Goal: Task Accomplishment & Management: Manage account settings

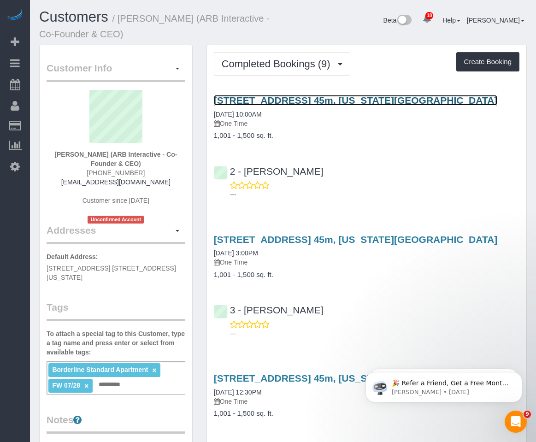
click at [288, 97] on link "450 West 42nd Street, Apt. 45m, New York, NY 10036" at bounding box center [356, 100] width 284 height 11
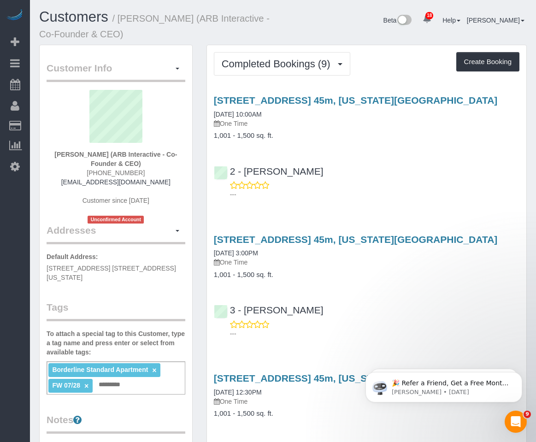
drag, startPoint x: 463, startPoint y: 102, endPoint x: 213, endPoint y: 98, distance: 250.4
click at [213, 98] on div "450 West 42nd Street, Apt. 45m, New York, NY 10036 08/29/2025 10:00AM One Time …" at bounding box center [366, 117] width 319 height 45
copy link "450 West 42nd Street, Apt. 45m, New York, NY 10036"
click at [425, 174] on div "2 - Milagros Ramirez ---" at bounding box center [366, 178] width 319 height 41
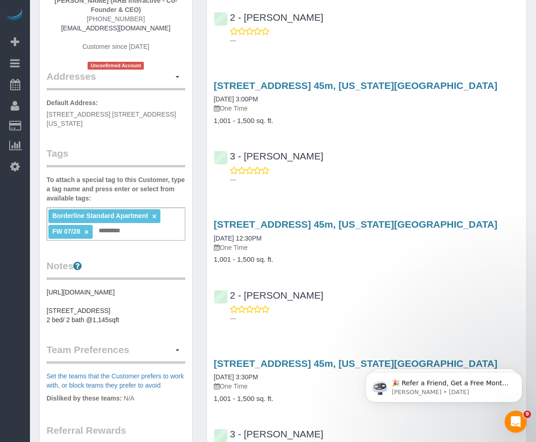
scroll to position [184, 0]
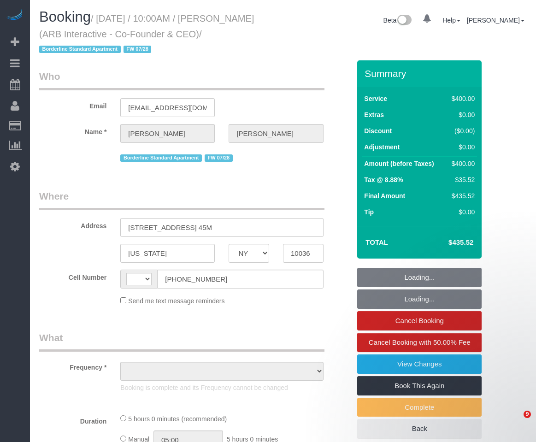
select select "NY"
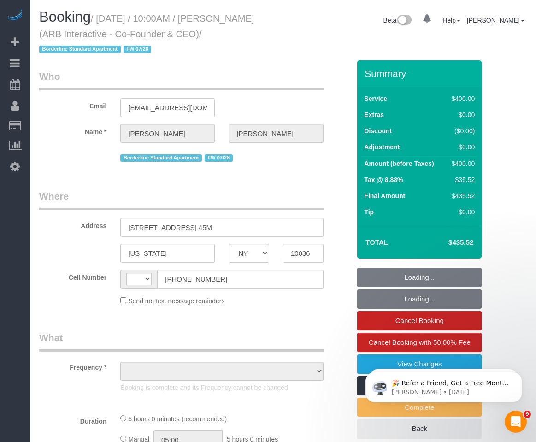
select select "string:[GEOGRAPHIC_DATA]"
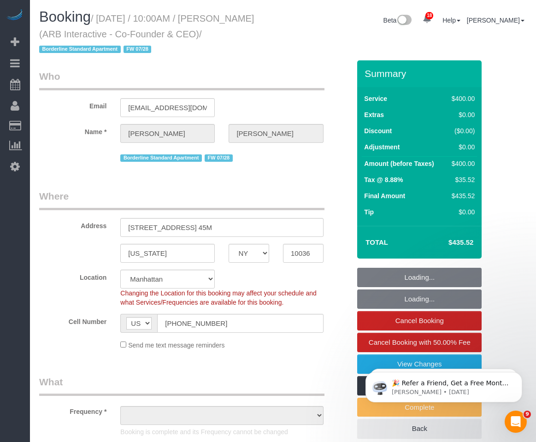
select select "object:797"
select select "string:stripe-pm_1RFNrs4VGloSiKo7r2SlltRK"
select select "number:89"
select select "number:90"
select select "number:15"
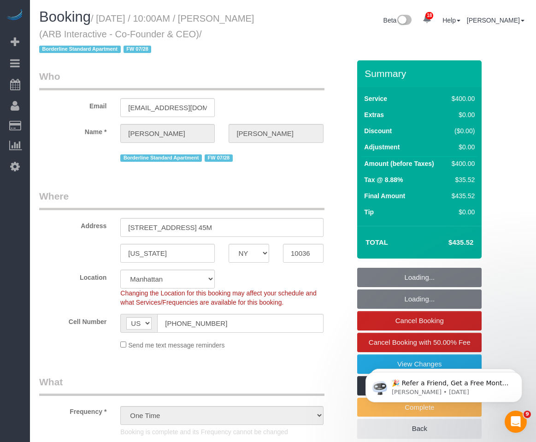
select select "number:5"
select select "object:1376"
select select "spot1"
select select "300"
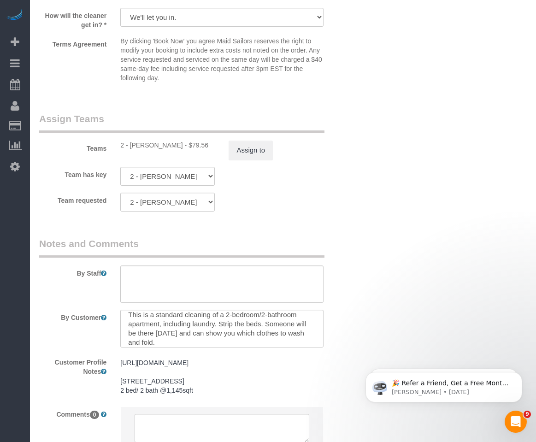
scroll to position [9, 0]
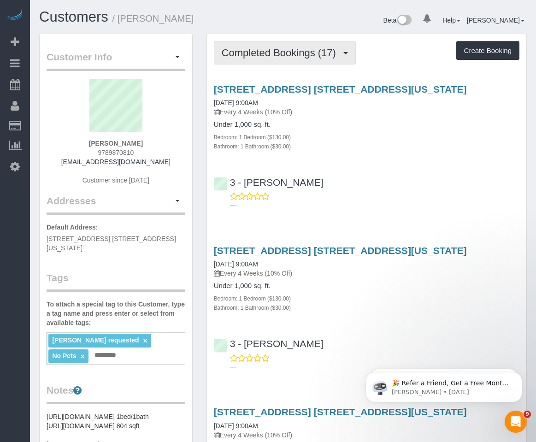
click at [278, 59] on button "Completed Bookings (17)" at bounding box center [285, 53] width 142 height 24
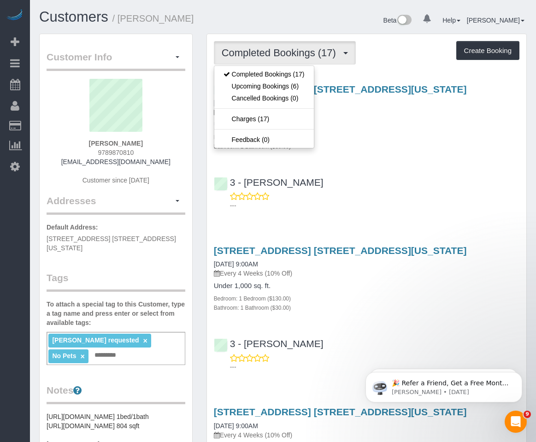
click at [367, 140] on div "Bedroom: 1 Bedroom ($130.00)" at bounding box center [367, 136] width 306 height 9
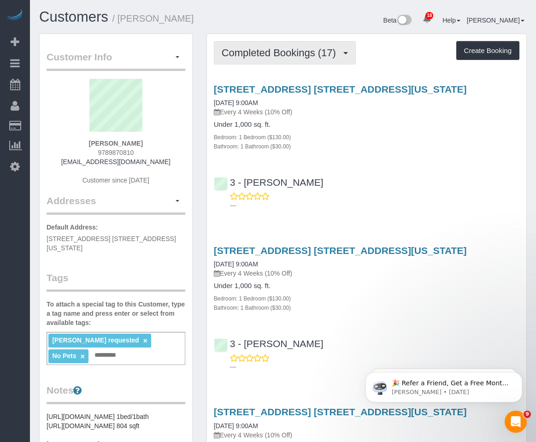
click at [314, 59] on button "Completed Bookings (17)" at bounding box center [285, 53] width 142 height 24
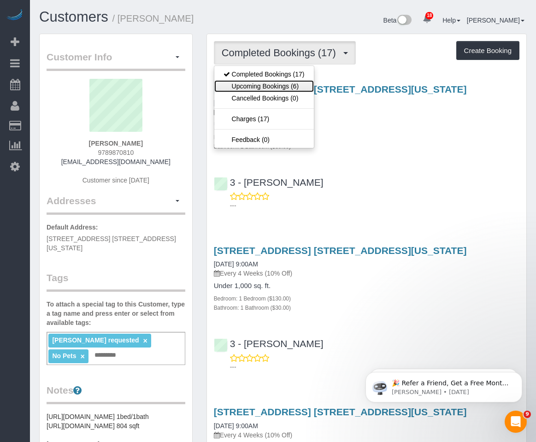
click at [304, 83] on link "Upcoming Bookings (6)" at bounding box center [264, 86] width 100 height 12
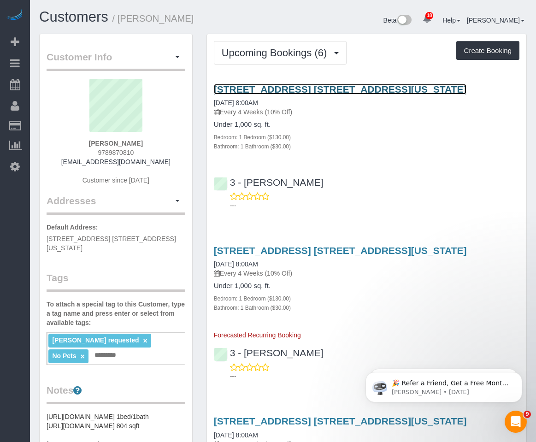
click at [302, 86] on link "200 North End Avenue, Apt. 5j, New York, NY 10282" at bounding box center [340, 89] width 253 height 11
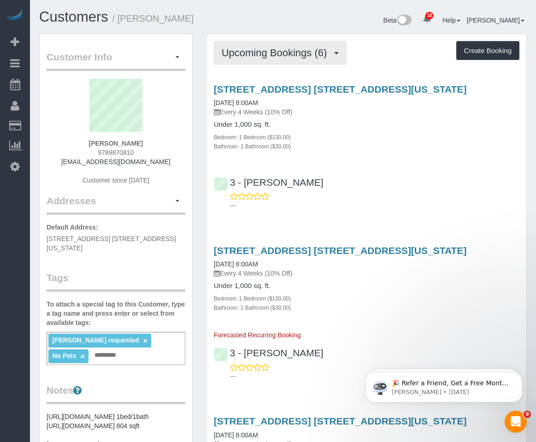
click at [290, 50] on span "Upcoming Bookings (6)" at bounding box center [277, 53] width 110 height 12
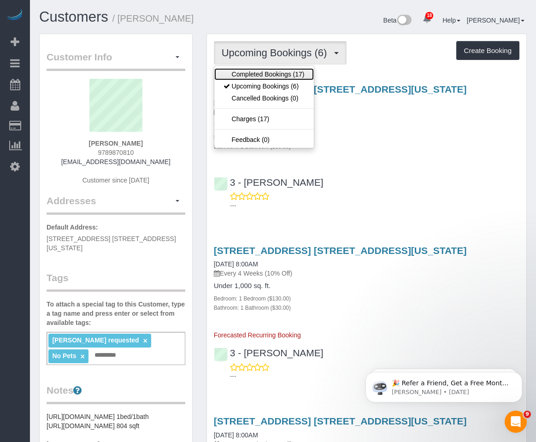
click at [249, 72] on link "Completed Bookings (17)" at bounding box center [264, 74] width 100 height 12
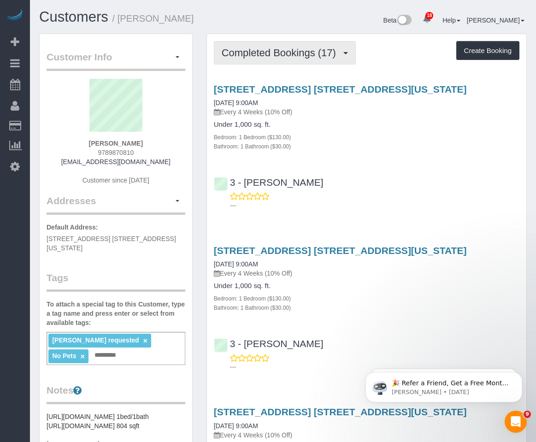
click at [281, 47] on button "Completed Bookings (17)" at bounding box center [285, 53] width 142 height 24
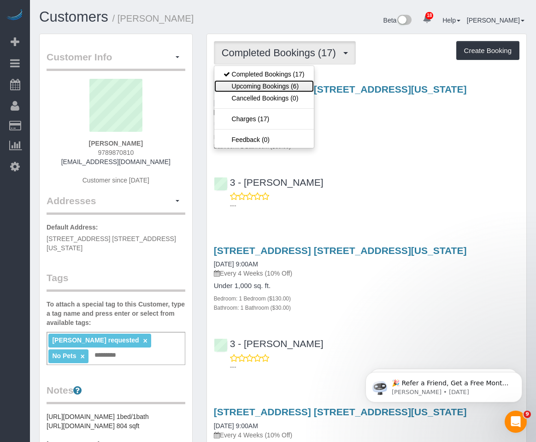
click at [269, 90] on link "Upcoming Bookings (6)" at bounding box center [264, 86] width 100 height 12
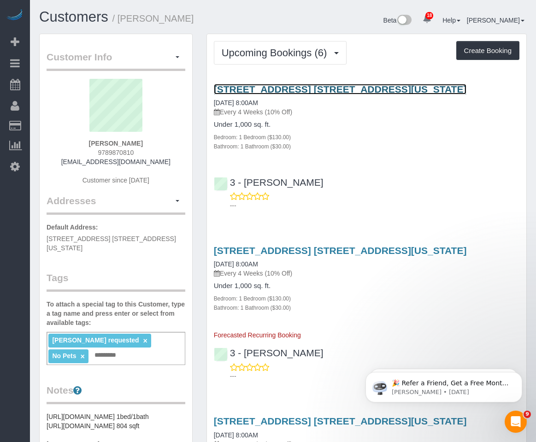
click at [288, 89] on link "200 North End Avenue, Apt. 5j, New York, NY 10282" at bounding box center [340, 89] width 253 height 11
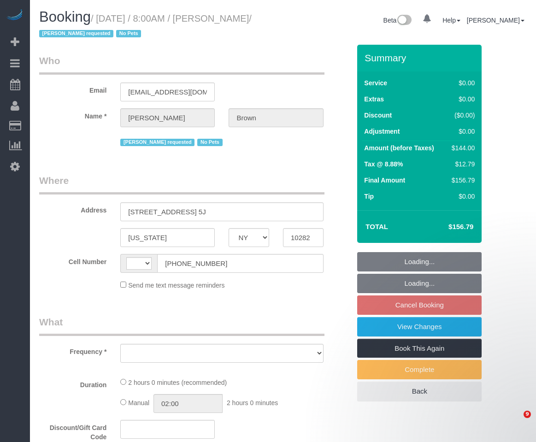
select select "NY"
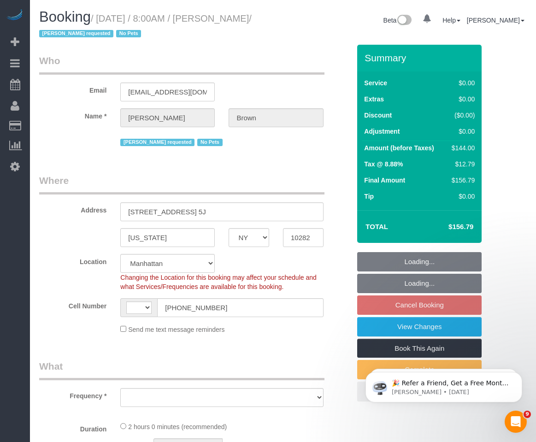
select select "string:[GEOGRAPHIC_DATA]"
select select "string:stripe-pm_1NibPd4VGloSiKo7YVp6Yjon"
select select "1"
select select "number:58"
select select "number:74"
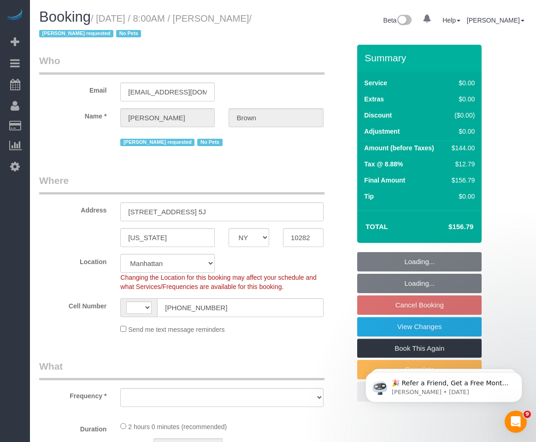
select select "number:15"
select select "number:6"
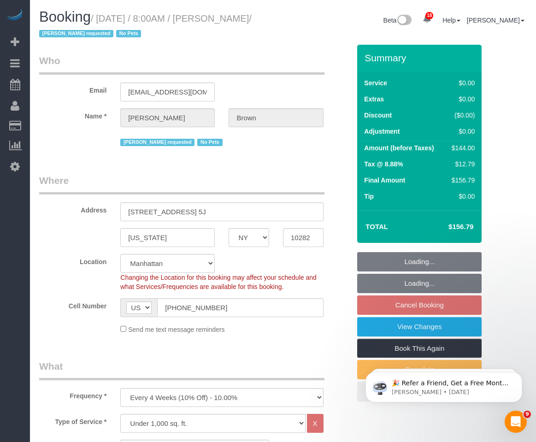
select select "object:1040"
select select "spot1"
select select "1"
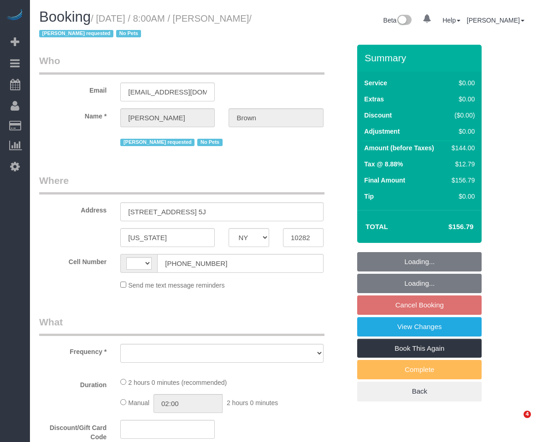
select select "NY"
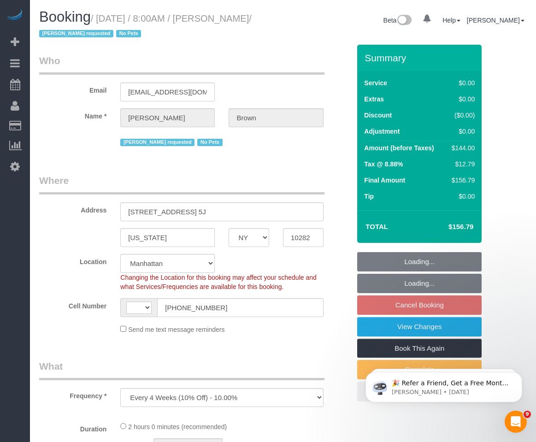
select select "object:648"
select select "string:[GEOGRAPHIC_DATA]"
select select "string:stripe-pm_1NibPd4VGloSiKo7YVp6Yjon"
select select "1"
select select "number:58"
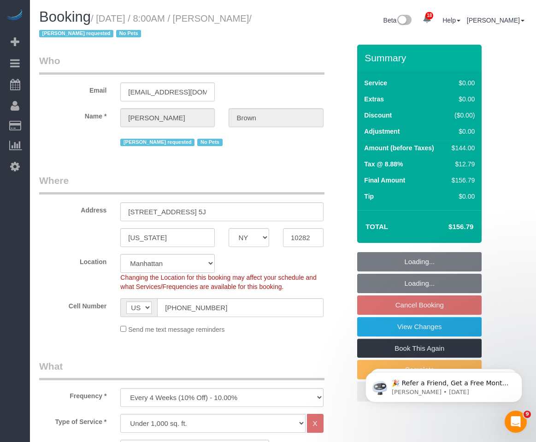
select select "number:74"
select select "number:15"
select select "number:6"
select select "1"
select select "spot1"
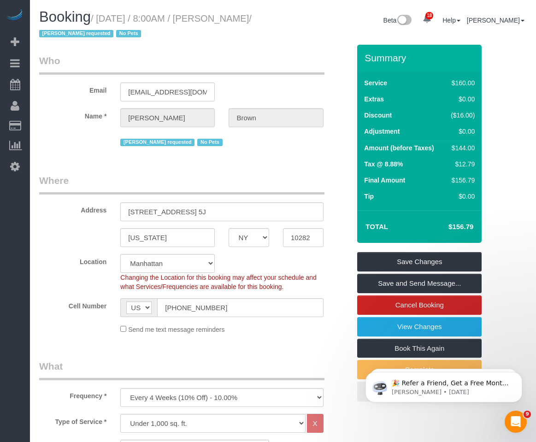
click at [282, 154] on fieldset "Who Email adrianabrown000@gmail.com Name * Adriana Brown Ana Araujo requested N…" at bounding box center [194, 104] width 311 height 101
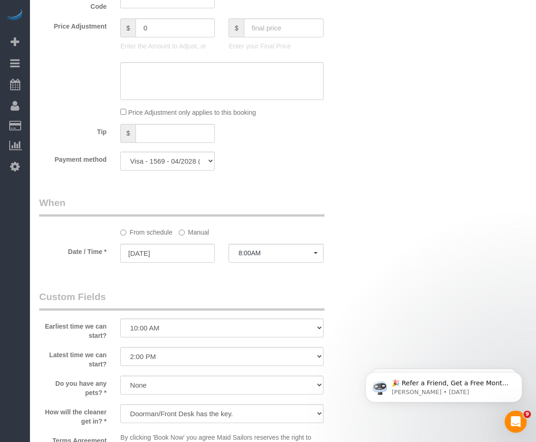
scroll to position [922, 0]
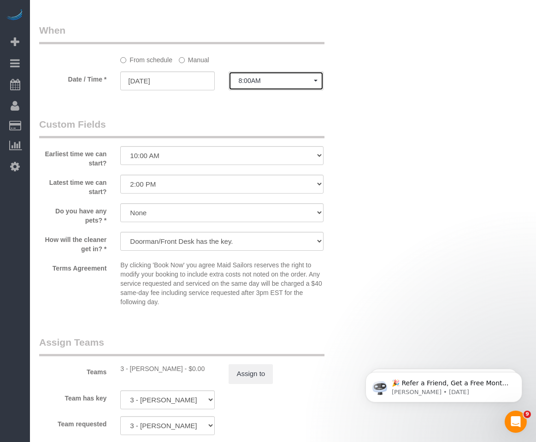
click at [253, 72] on button "8:00AM" at bounding box center [276, 80] width 95 height 19
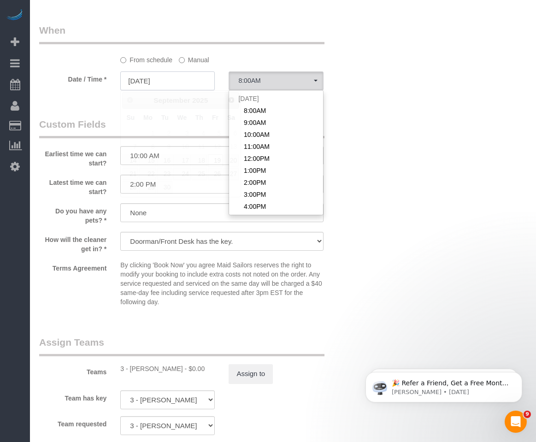
click at [178, 88] on input "09/19/2025" at bounding box center [167, 80] width 95 height 19
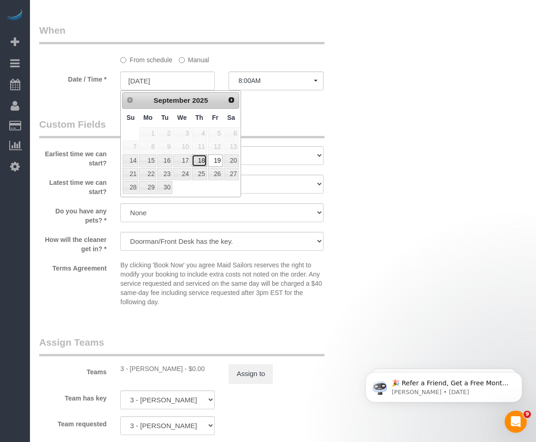
click at [198, 161] on link "18" at bounding box center [199, 160] width 15 height 12
type input "09/18/2025"
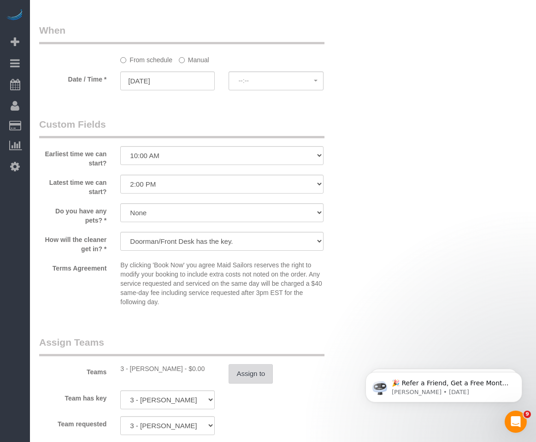
click at [259, 383] on button "Assign to" at bounding box center [251, 373] width 44 height 19
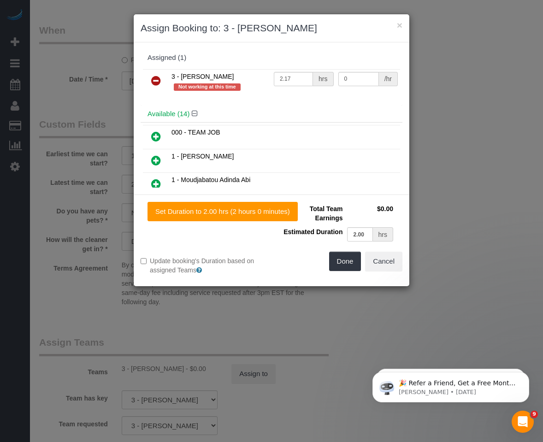
select select "spot58"
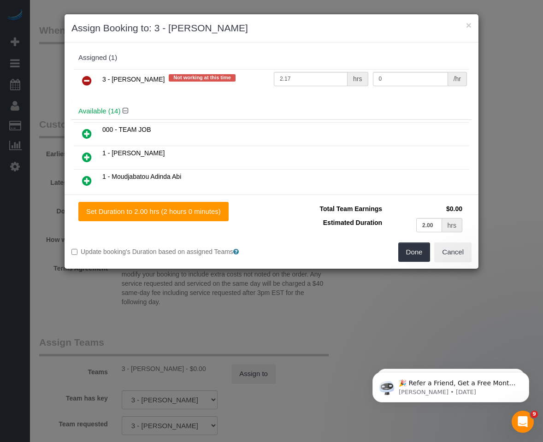
click at [79, 82] on link at bounding box center [87, 81] width 22 height 18
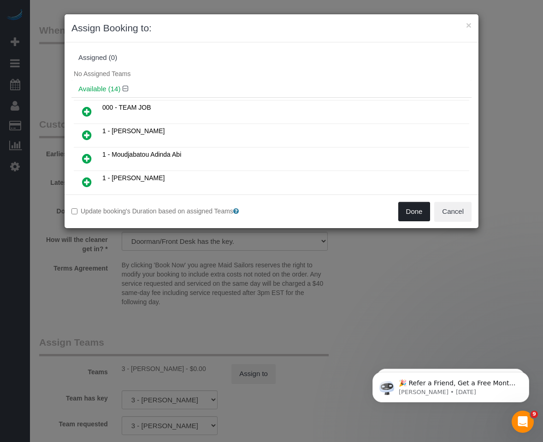
click at [414, 218] on button "Done" at bounding box center [414, 211] width 32 height 19
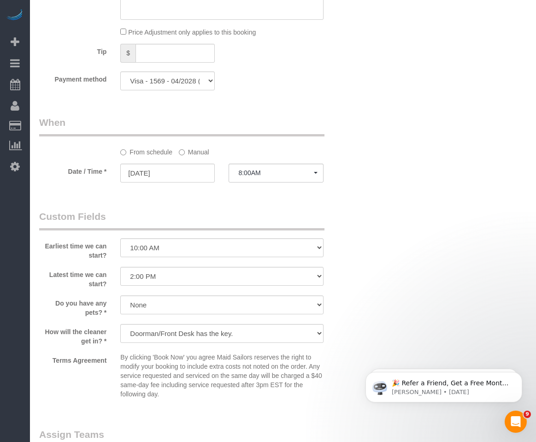
scroll to position [1060, 0]
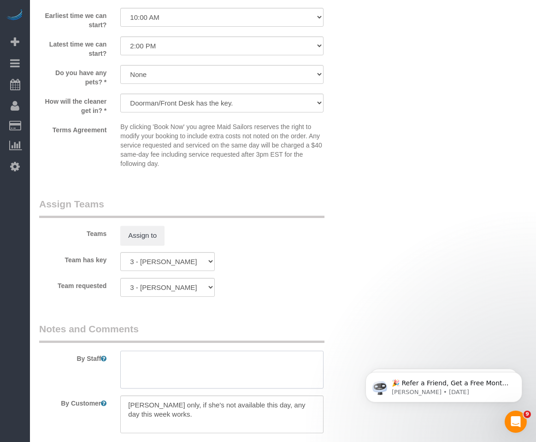
click at [207, 351] on textarea at bounding box center [221, 370] width 203 height 38
type textarea "Okay with a different cleaner on 09/18"
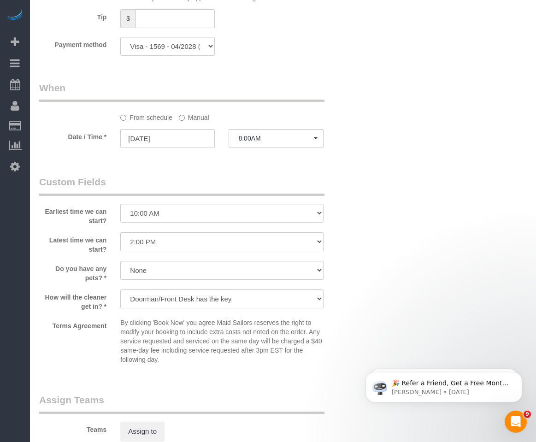
scroll to position [861, 0]
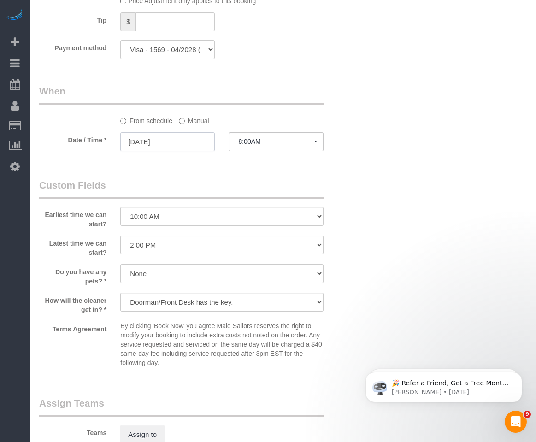
click at [167, 148] on input "09/18/2025" at bounding box center [167, 141] width 95 height 19
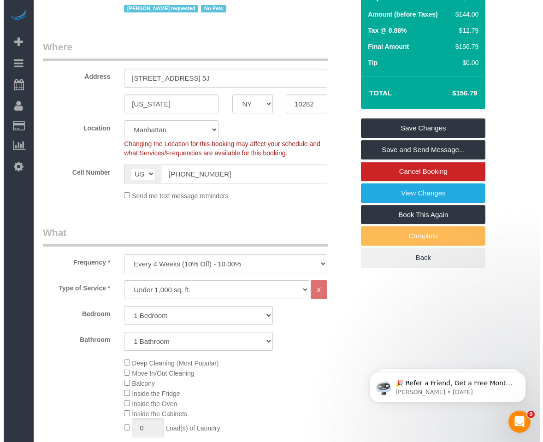
scroll to position [124, 0]
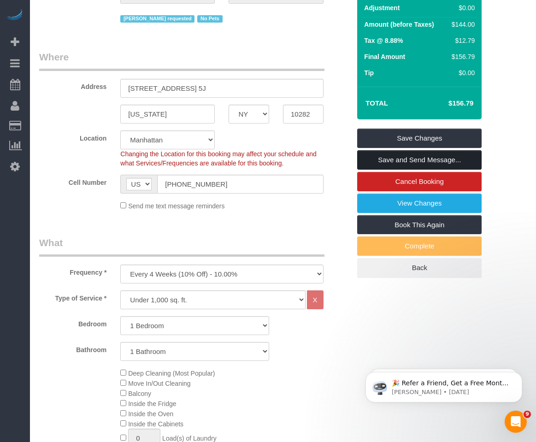
click at [419, 159] on link "Save and Send Message..." at bounding box center [419, 159] width 124 height 19
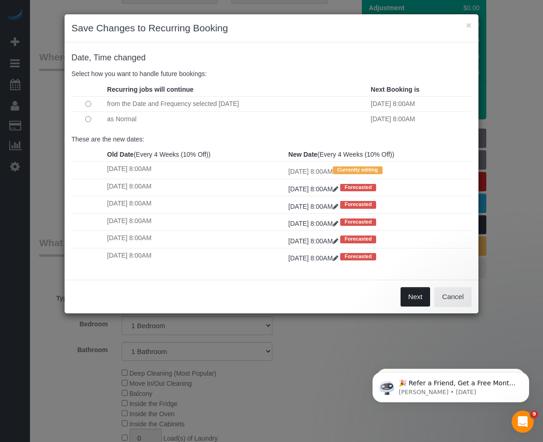
click at [414, 296] on button "Next" at bounding box center [416, 296] width 30 height 19
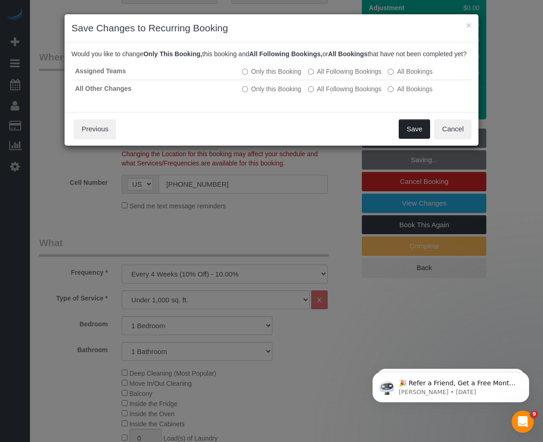
click at [414, 136] on button "Save" at bounding box center [414, 128] width 31 height 19
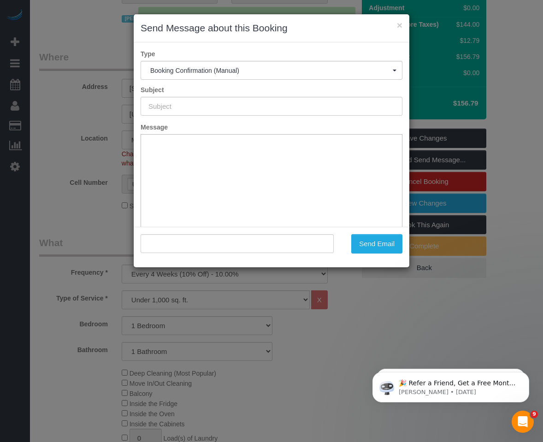
type input "Cleaning Confirmed for 09/18/2025 at 8:00am"
type input ""Adriana Brown" <adrianabrown000@gmail.com>"
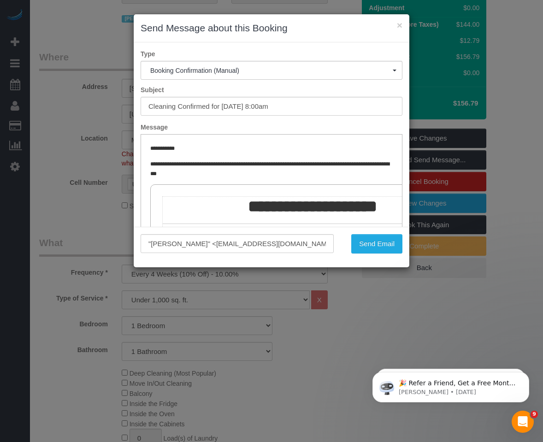
click at [336, 153] on p "**********" at bounding box center [271, 149] width 242 height 10
click at [372, 247] on button "Send Email" at bounding box center [376, 243] width 51 height 19
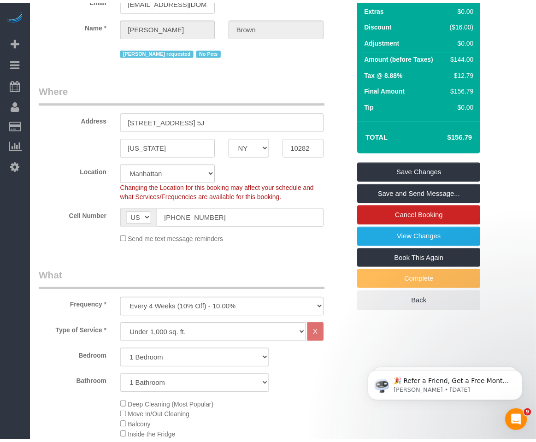
scroll to position [157, 0]
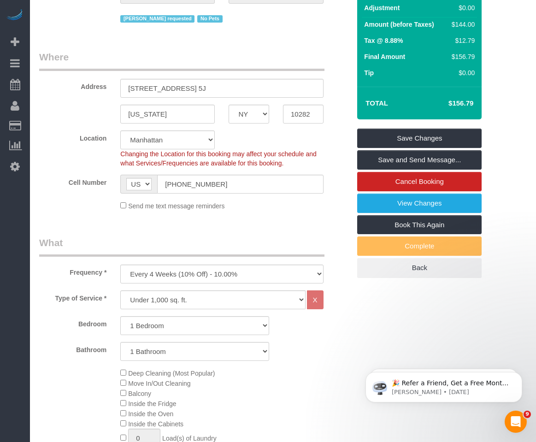
click at [59, 165] on div "Location Manhattan Austin Boston Bronx Brooklyn Charlotte Denver New Jersey Por…" at bounding box center [194, 148] width 325 height 37
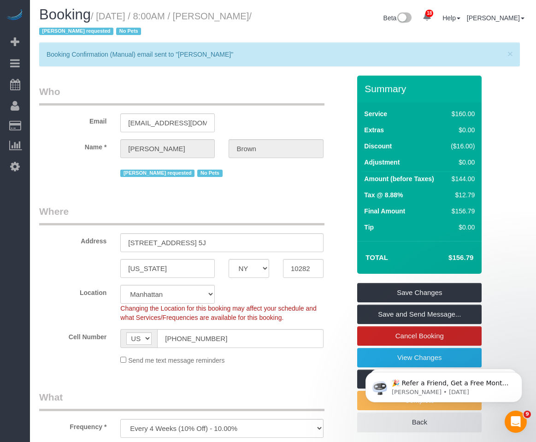
scroll to position [0, 0]
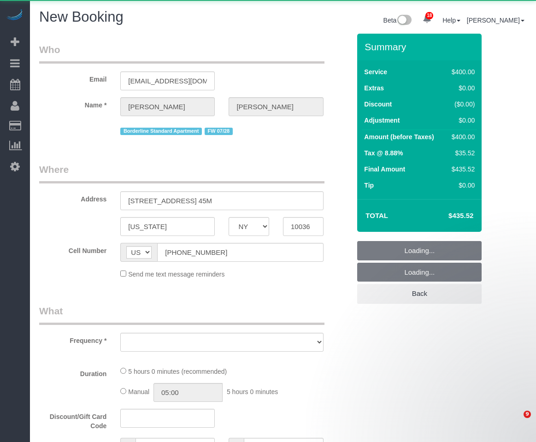
select select "NY"
select select "number:89"
select select "number:90"
select select "number:15"
select select "number:5"
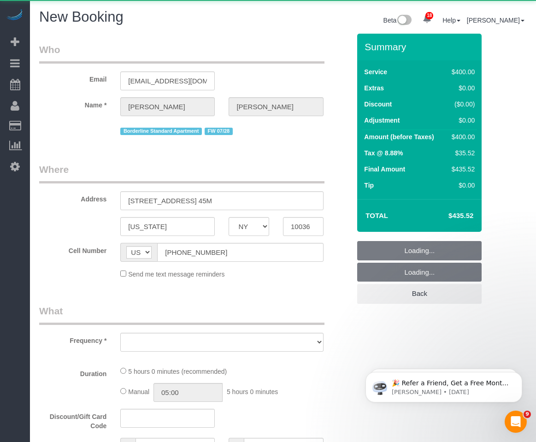
select select "object:2300"
select select "string:stripe-pm_1RFNrs4VGloSiKo7r2SlltRK"
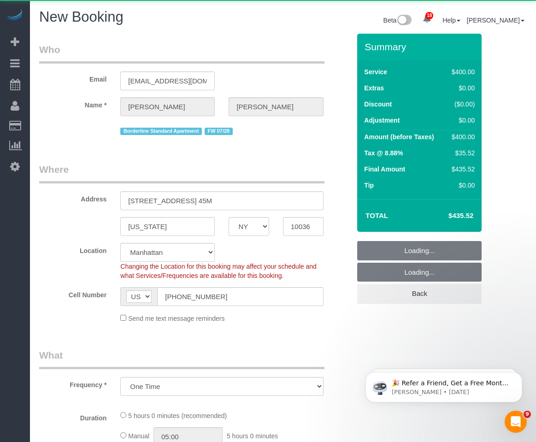
select select "object:2306"
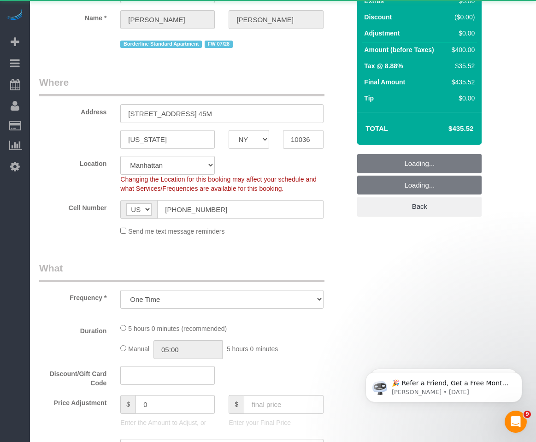
select select "300"
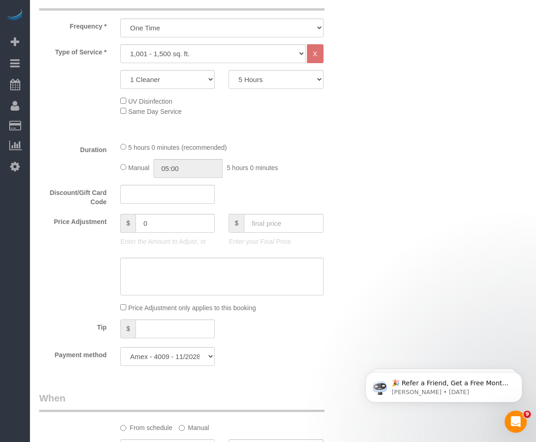
select select "object:2812"
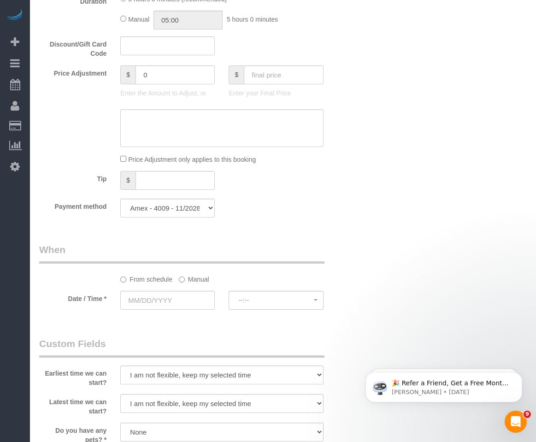
scroll to position [525, 0]
click at [142, 302] on input "text" at bounding box center [167, 300] width 95 height 19
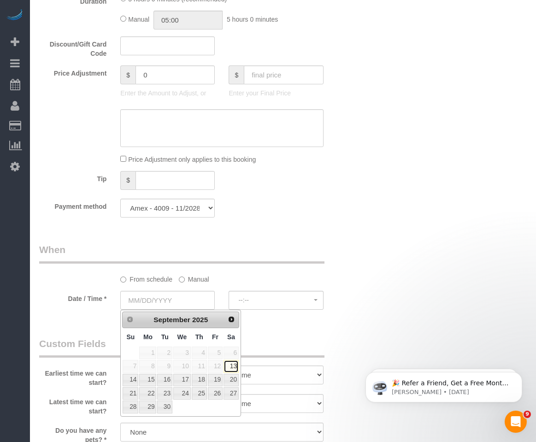
click at [236, 364] on link "13" at bounding box center [231, 366] width 15 height 12
type input "09/13/2025"
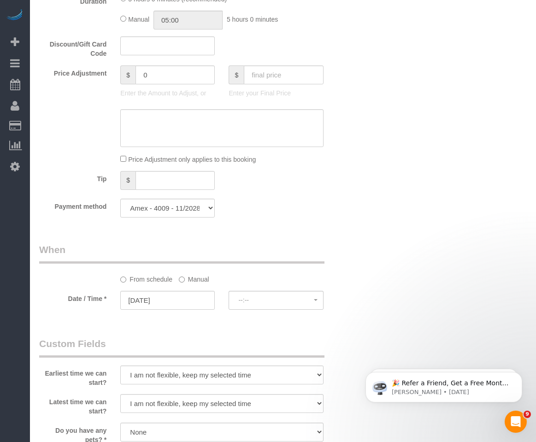
select select "spot11"
click at [263, 297] on span "2:00PM" at bounding box center [275, 299] width 75 height 7
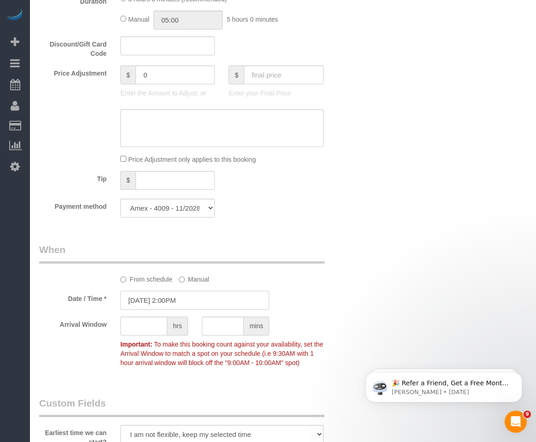
click at [190, 298] on input "09/13/2025 2:00PM" at bounding box center [194, 300] width 149 height 19
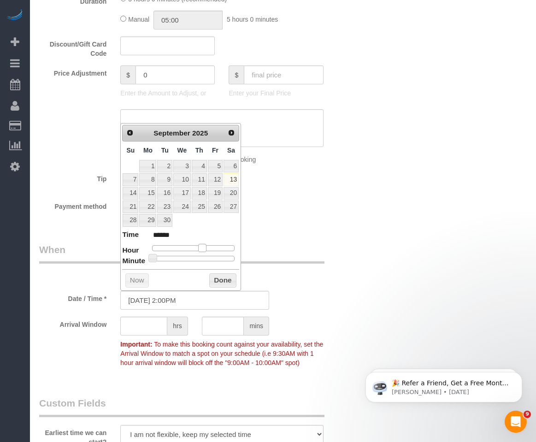
type input "09/13/2025 3:00PM"
type input "******"
type input "09/13/2025 4:00PM"
type input "******"
type input "09/13/2025 3:00PM"
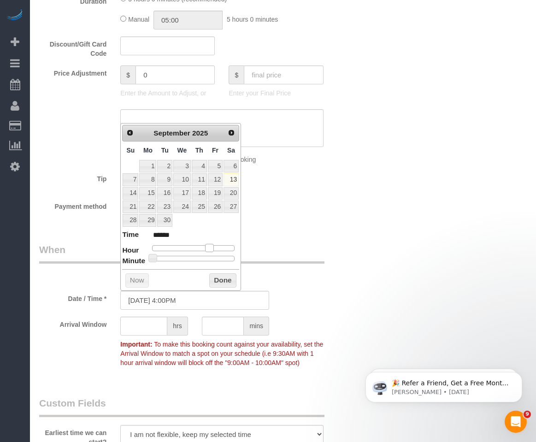
type input "******"
type input "09/13/2025 2:00PM"
type input "******"
type input "09/13/2025 1:00PM"
type input "******"
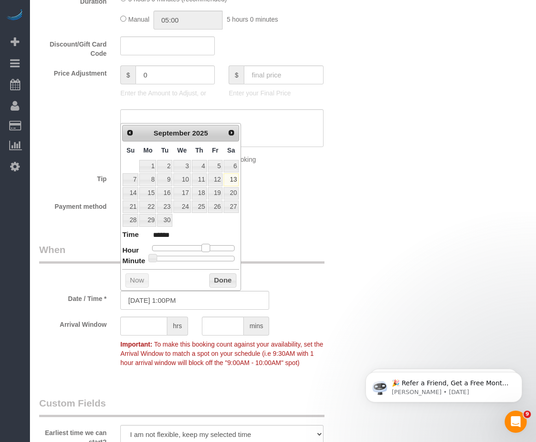
type input "09/13/2025 12:00PM"
type input "*******"
type input "09/13/2025 11:00AM"
type input "*******"
type input "09/13/2025 12:00PM"
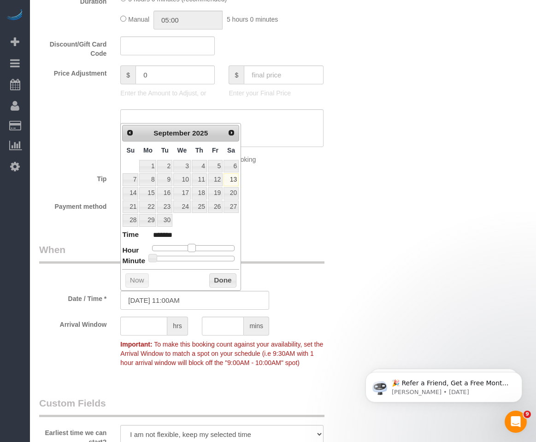
type input "*******"
drag, startPoint x: 201, startPoint y: 248, endPoint x: 196, endPoint y: 249, distance: 5.6
click at [196, 249] on span at bounding box center [195, 248] width 8 height 8
type input "09/13/2025 12:30PM"
type input "*******"
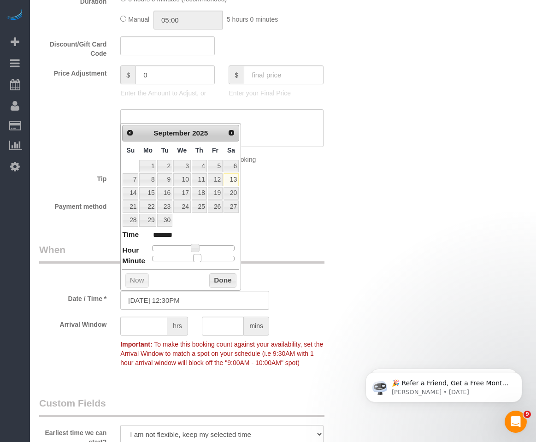
click at [196, 259] on div at bounding box center [193, 259] width 83 height 6
click at [237, 272] on div "Prev Next September 2025 Su Mo Tu We Th Fr Sa 1 2 3 4 5 6 7 8 9 10 11 12 13 14 …" at bounding box center [180, 207] width 121 height 168
click at [229, 274] on button "Done" at bounding box center [222, 280] width 27 height 15
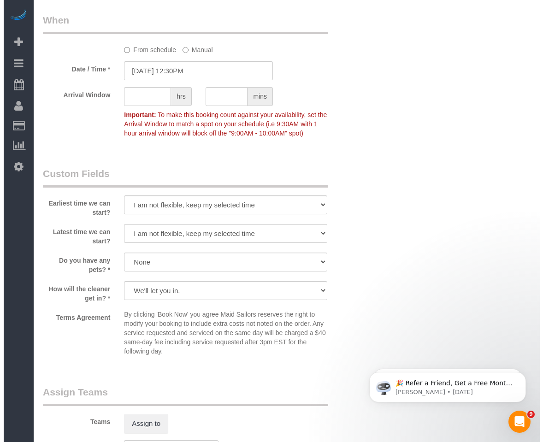
scroll to position [755, 0]
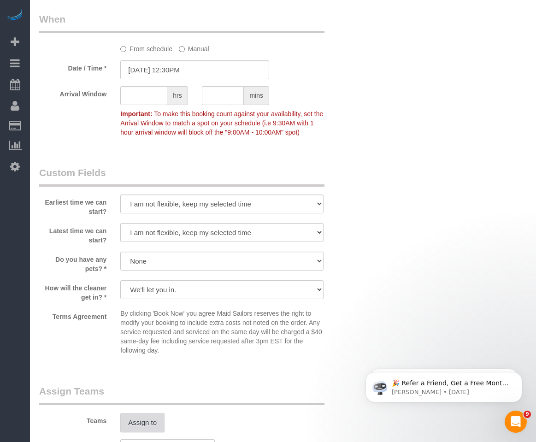
drag, startPoint x: 150, startPoint y: 404, endPoint x: 143, endPoint y: 421, distance: 17.8
click at [149, 406] on fieldset "Assign Teams Teams Assign to Team has key 000- Donna Mercado 000 - Partnerships…" at bounding box center [194, 437] width 311 height 106
click at [143, 421] on button "Assign to" at bounding box center [142, 422] width 44 height 19
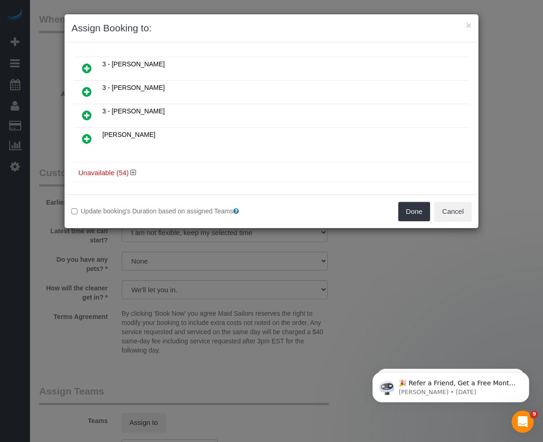
scroll to position [636, 0]
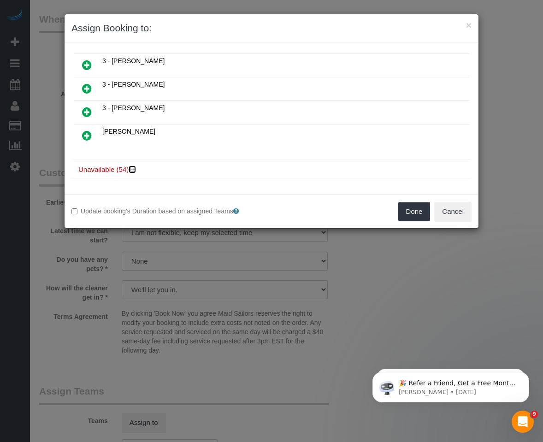
click at [135, 171] on icon at bounding box center [133, 169] width 6 height 7
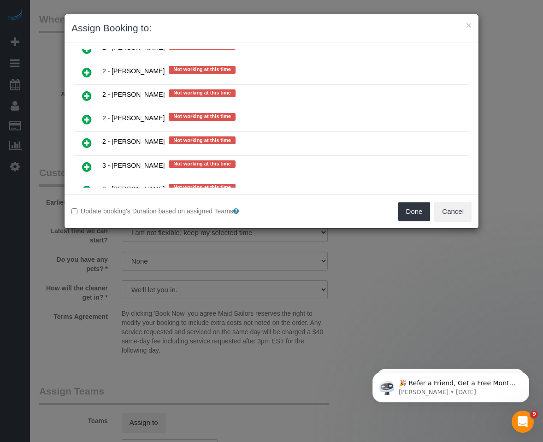
click at [89, 119] on icon at bounding box center [87, 119] width 10 height 11
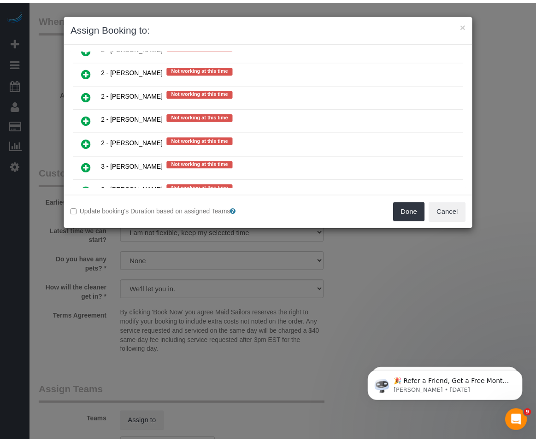
scroll to position [1446, 0]
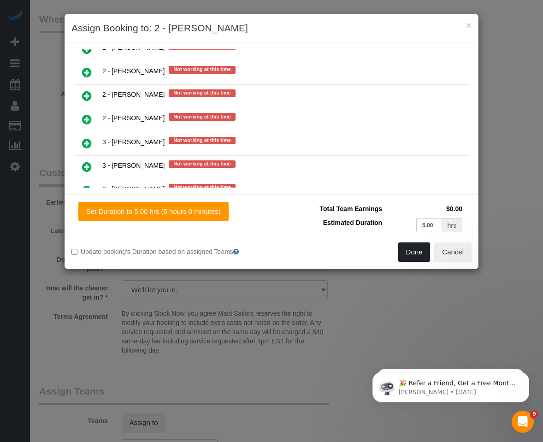
click at [423, 252] on button "Done" at bounding box center [414, 251] width 32 height 19
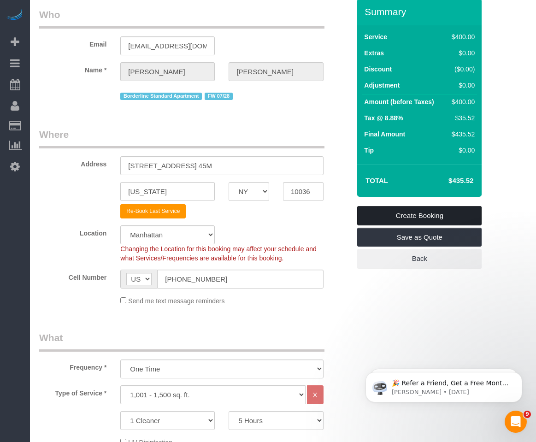
scroll to position [0, 0]
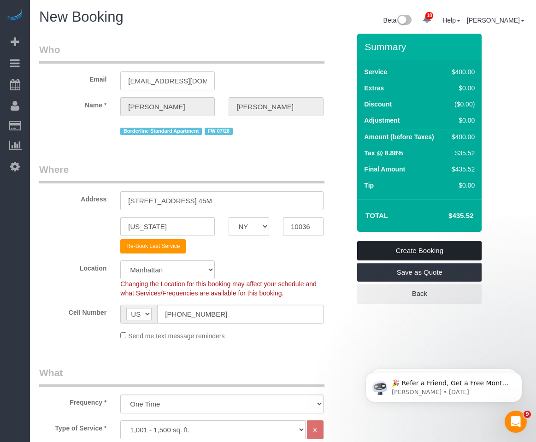
click at [386, 250] on link "Create Booking" at bounding box center [419, 250] width 124 height 19
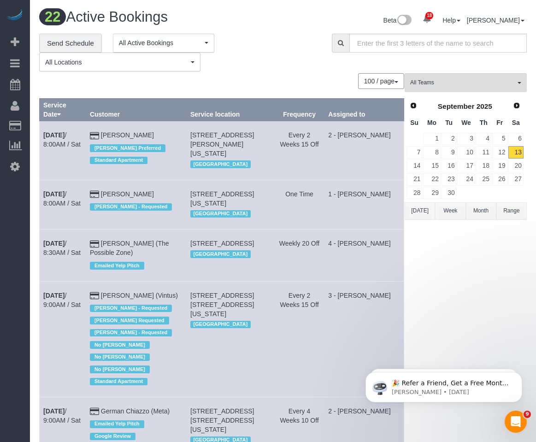
drag, startPoint x: 315, startPoint y: 86, endPoint x: 310, endPoint y: 139, distance: 53.3
click at [315, 86] on div "100 / page 10 / page 20 / page 30 / page 40 / page 50 / page 100 / page" at bounding box center [221, 81] width 365 height 16
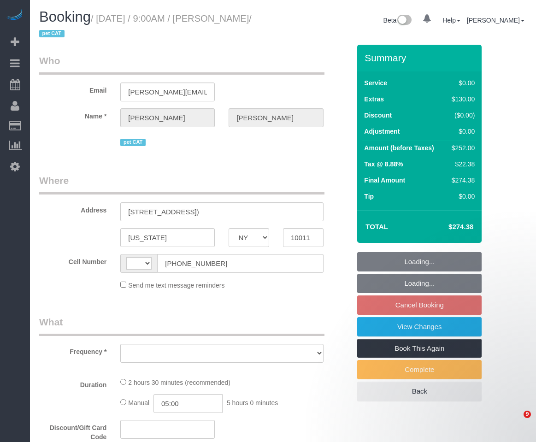
select select "NY"
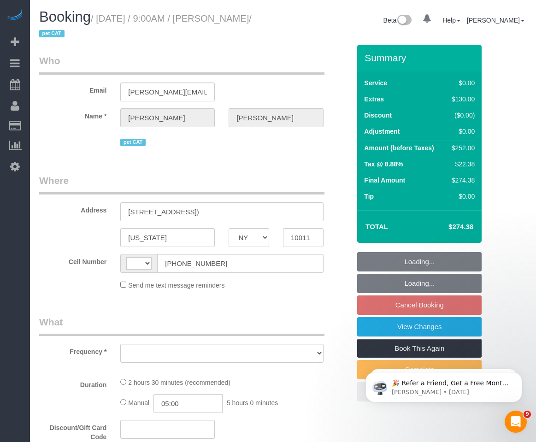
select select "object:535"
select select "number:57"
select select "number:72"
select select "number:14"
select select "number:6"
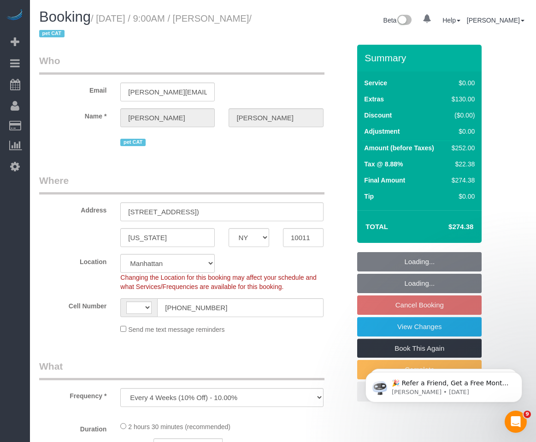
select select "string:[GEOGRAPHIC_DATA]"
select select "string:stripe-pm_1RwWWT4VGloSiKo7bbqZtHMW"
select select "spot2"
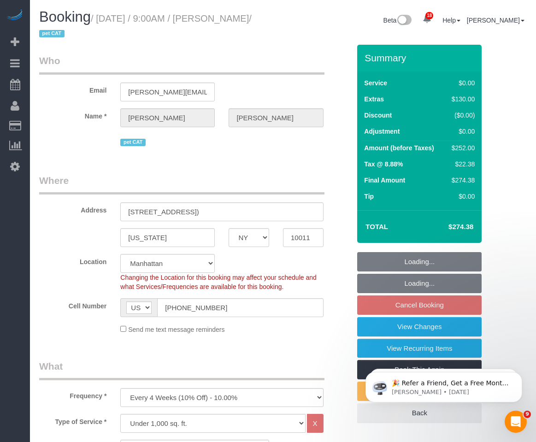
select select "object:1469"
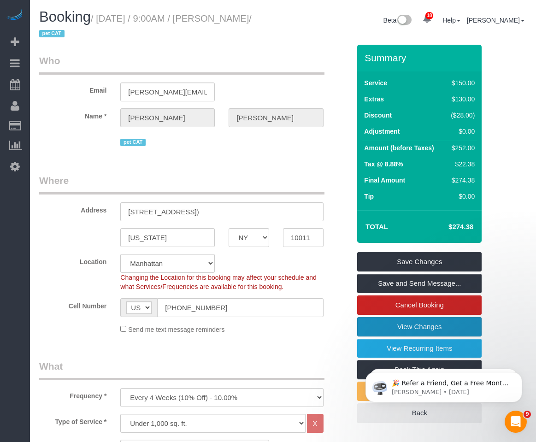
click at [413, 327] on link "View Changes" at bounding box center [419, 326] width 124 height 19
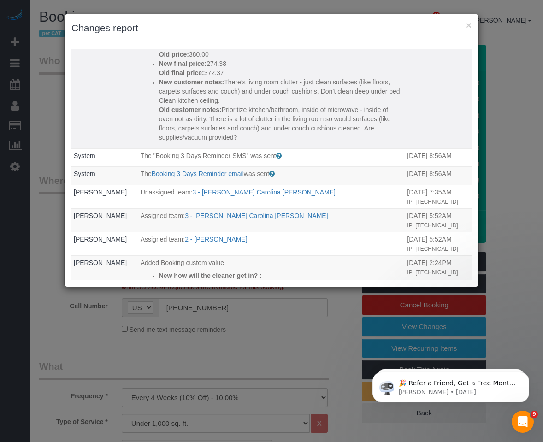
scroll to position [277, 0]
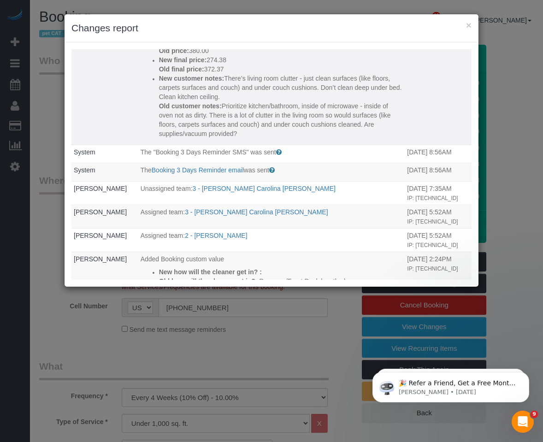
drag, startPoint x: 311, startPoint y: 145, endPoint x: 219, endPoint y: 122, distance: 95.0
click at [219, 101] on p "New customer notes: There’s living room clutter - just clean surfaces (like flo…" at bounding box center [281, 88] width 244 height 28
copy p "There’s living room clutter - just clean surfaces (like floors, carpets surface…"
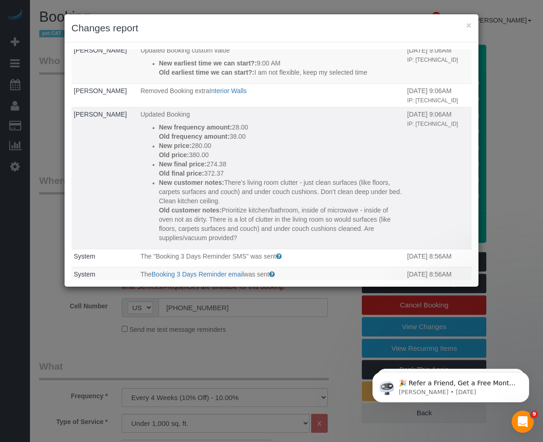
scroll to position [138, 0]
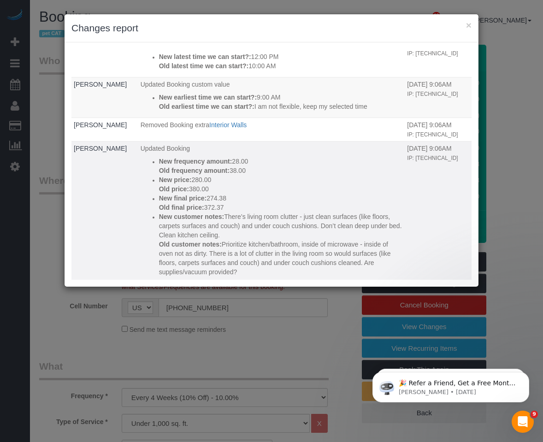
drag, startPoint x: 112, startPoint y: 198, endPoint x: 74, endPoint y: 199, distance: 38.3
click at [74, 199] on td "[PERSON_NAME]" at bounding box center [104, 212] width 67 height 142
copy link "[PERSON_NAME]"
click at [112, 152] on link "[PERSON_NAME]" at bounding box center [100, 148] width 53 height 7
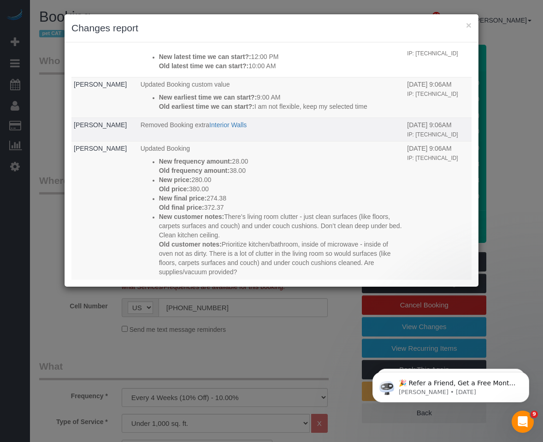
drag, startPoint x: 123, startPoint y: 161, endPoint x: 71, endPoint y: 158, distance: 51.7
click at [71, 141] on td "[PERSON_NAME]" at bounding box center [104, 130] width 67 height 24
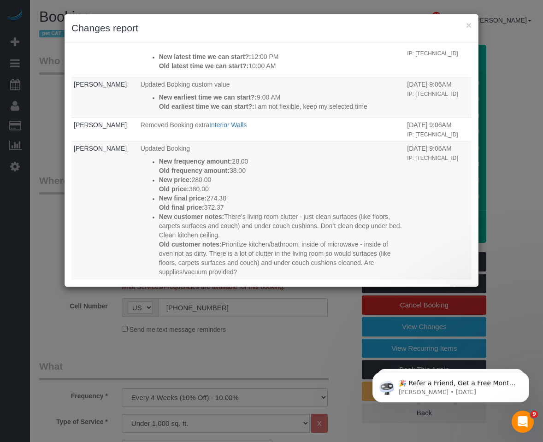
copy link "[PERSON_NAME]"
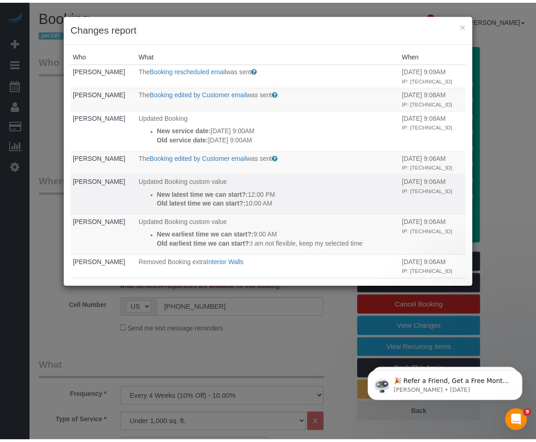
scroll to position [0, 0]
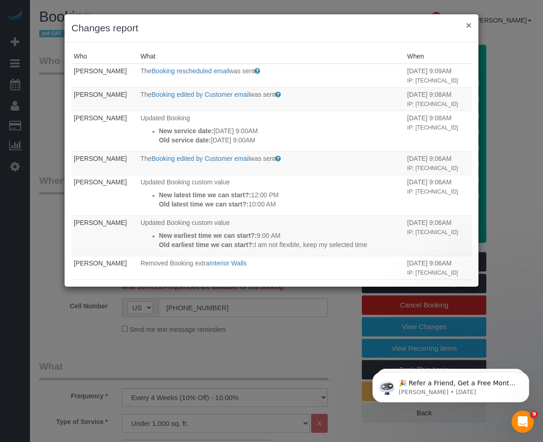
click at [470, 23] on button "×" at bounding box center [469, 25] width 6 height 10
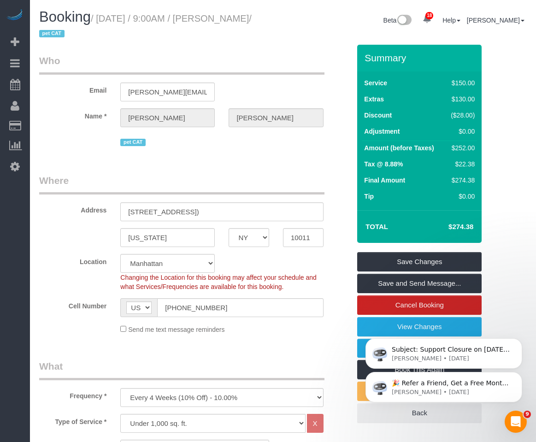
click at [406, 326] on div "🎉 Refer a Friend, Get a Free Month! 🎉 Love Automaid? Share the love! When you r…" at bounding box center [444, 344] width 170 height 115
click at [371, 327] on div "🎉 Refer a Friend, Get a Free Month! 🎉 Love Automaid? Share the love! When you r…" at bounding box center [444, 344] width 170 height 115
click at [517, 342] on icon "Dismiss notification" at bounding box center [519, 340] width 5 height 5
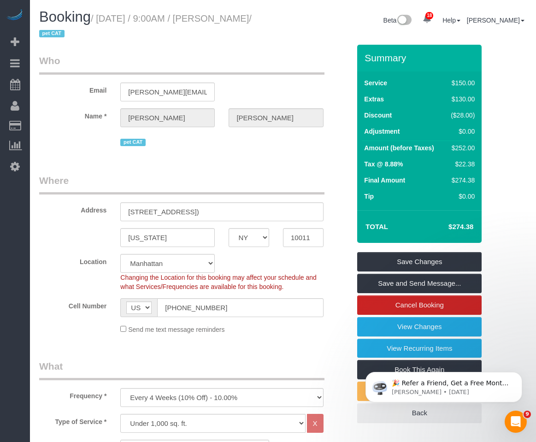
click at [517, 342] on div "🎉 Refer a Friend, Get a Free Month! 🎉 Love Automaid? Share the love! When you r…" at bounding box center [444, 344] width 170 height 115
click at [516, 375] on button "Dismiss notification" at bounding box center [520, 375] width 12 height 12
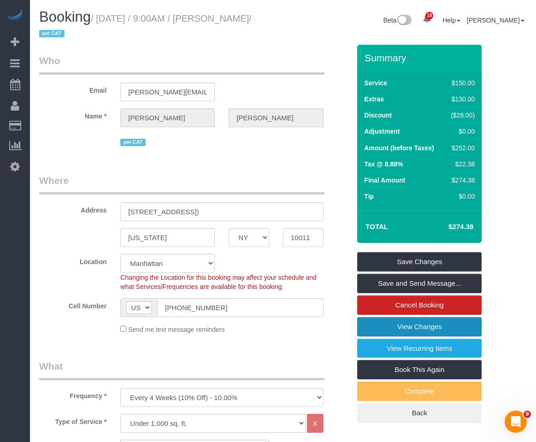
click at [401, 327] on link "View Changes" at bounding box center [419, 326] width 124 height 19
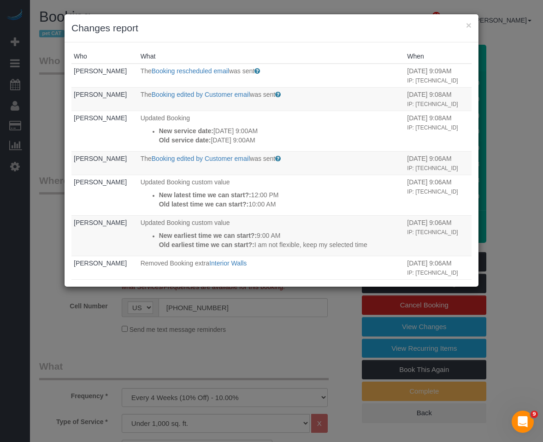
click at [364, 37] on div "× Changes report" at bounding box center [272, 28] width 414 height 28
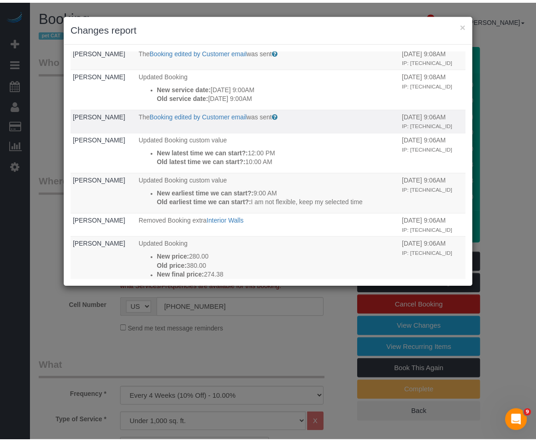
scroll to position [46, 0]
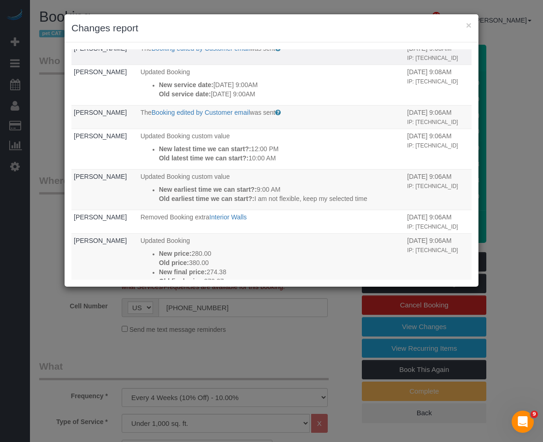
click at [316, 65] on td "The Booking edited by [PERSON_NAME] email was sent Sent to the customer when th…" at bounding box center [271, 53] width 267 height 24
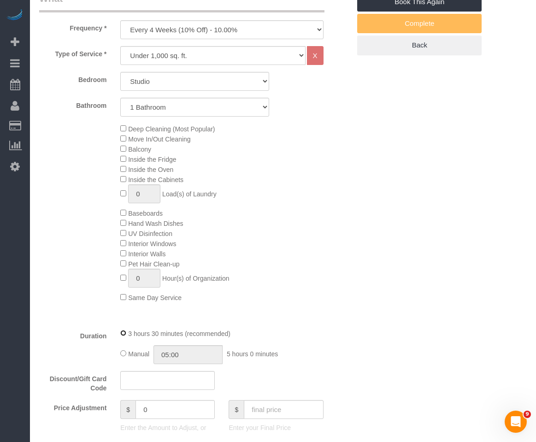
scroll to position [92, 0]
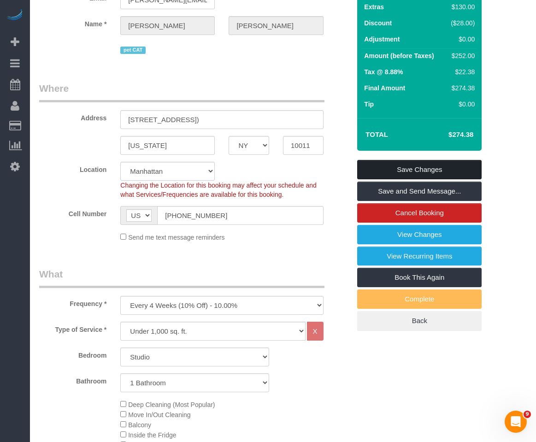
select select "spot62"
click at [373, 168] on link "Save Changes" at bounding box center [419, 169] width 124 height 19
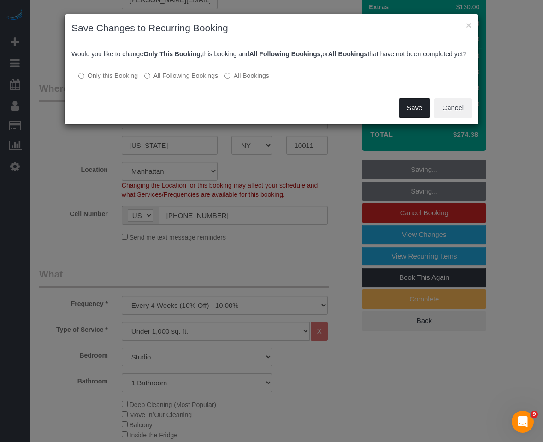
click at [408, 115] on button "Save" at bounding box center [414, 107] width 31 height 19
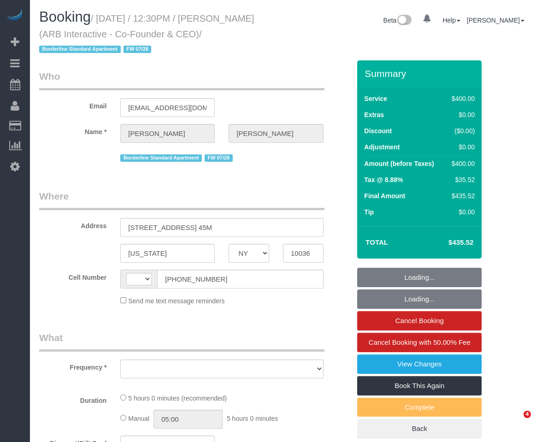
select select "NY"
select select "string:[GEOGRAPHIC_DATA]"
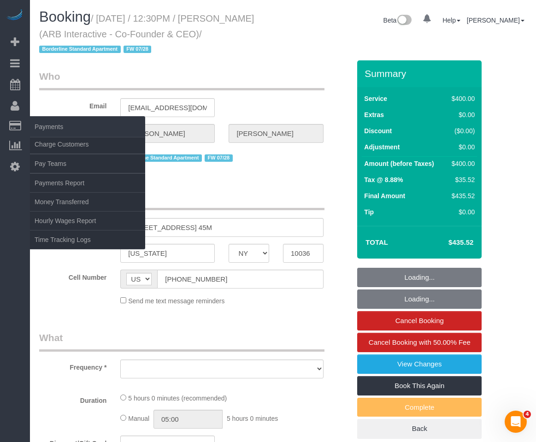
select select "object:790"
select select "number:89"
select select "number:90"
select select "number:15"
select select "number:5"
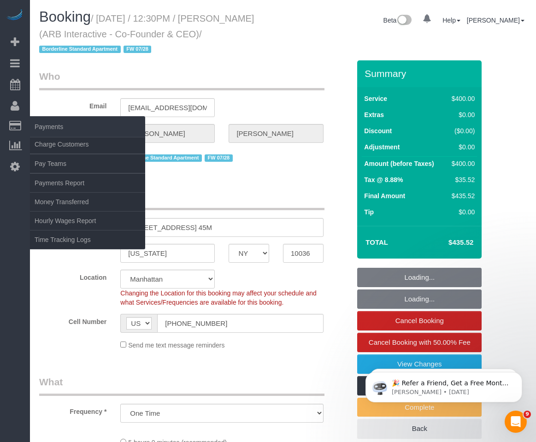
select select "string:stripe-pm_1RFNrs4VGloSiKo7r2SlltRK"
select select "300"
select select "object:1459"
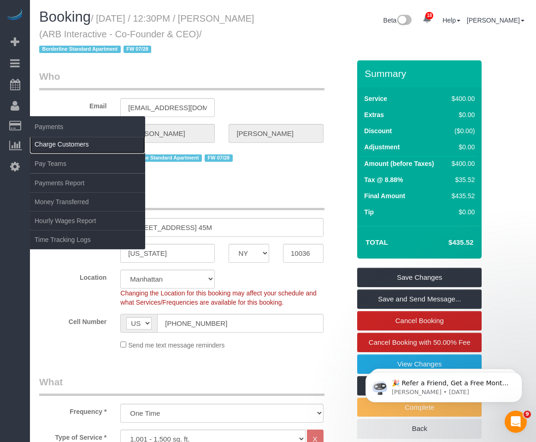
click at [45, 141] on link "Charge Customers" at bounding box center [87, 144] width 115 height 18
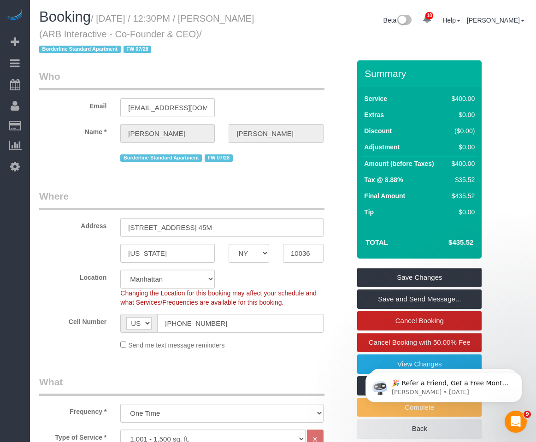
select select
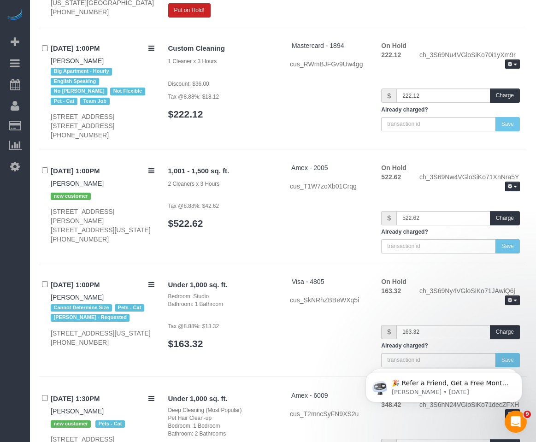
scroll to position [1982, 0]
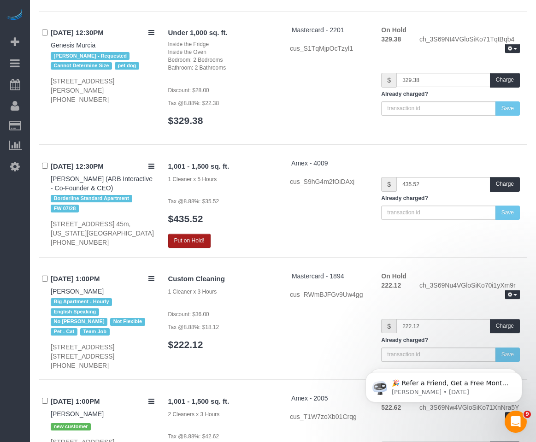
click at [181, 234] on button "Put on Hold!" at bounding box center [189, 241] width 42 height 14
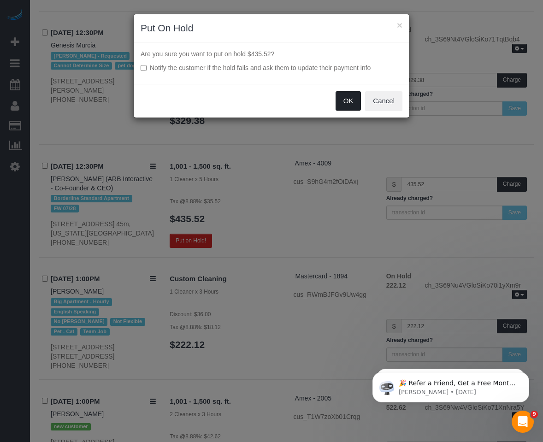
click at [340, 99] on button "OK" at bounding box center [349, 100] width 26 height 19
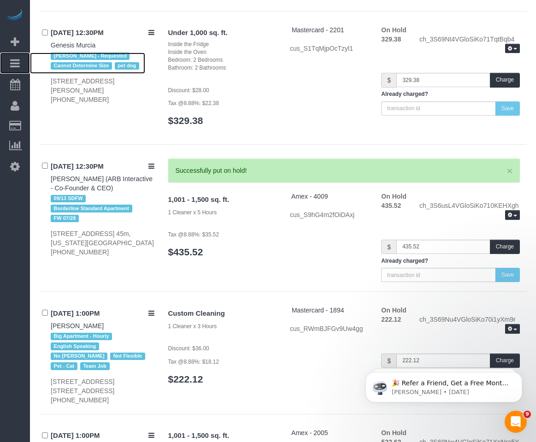
click at [20, 64] on link "Bookings" at bounding box center [15, 63] width 30 height 21
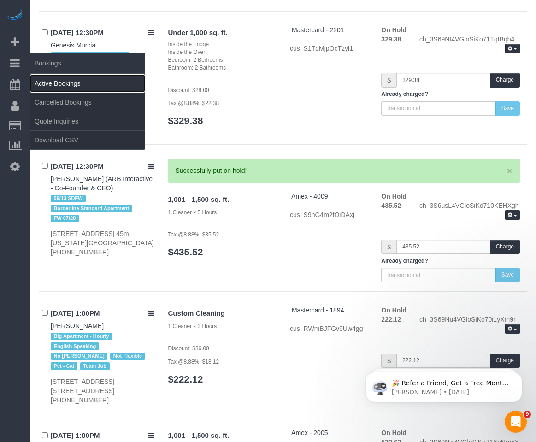
click at [62, 80] on link "Active Bookings" at bounding box center [87, 83] width 115 height 18
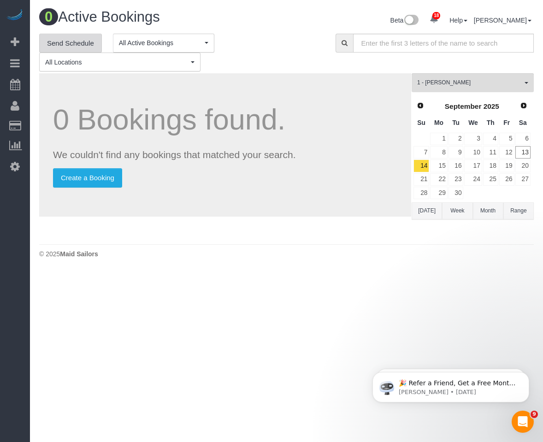
click at [71, 40] on link "Send Schedule" at bounding box center [70, 43] width 63 height 19
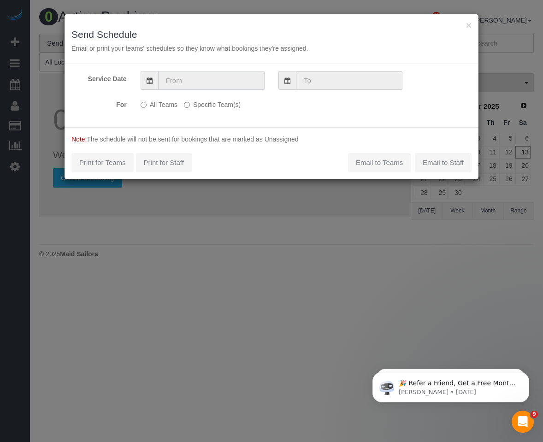
click at [210, 76] on input "text" at bounding box center [211, 80] width 106 height 19
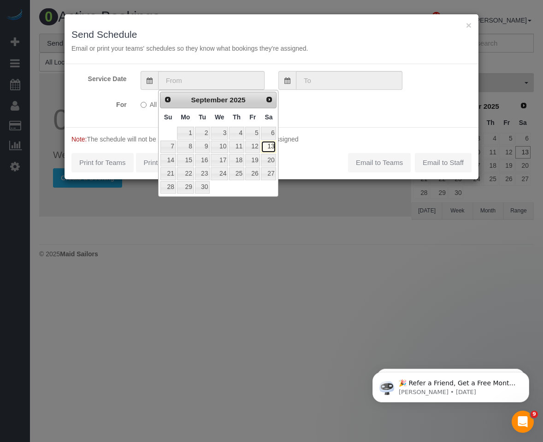
click at [271, 147] on link "13" at bounding box center [268, 147] width 15 height 12
type input "[DATE]"
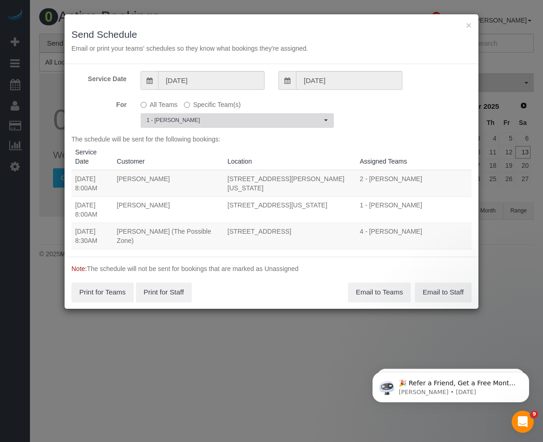
click at [191, 115] on button "1 - John Harris Choose Team(s)" at bounding box center [237, 120] width 193 height 14
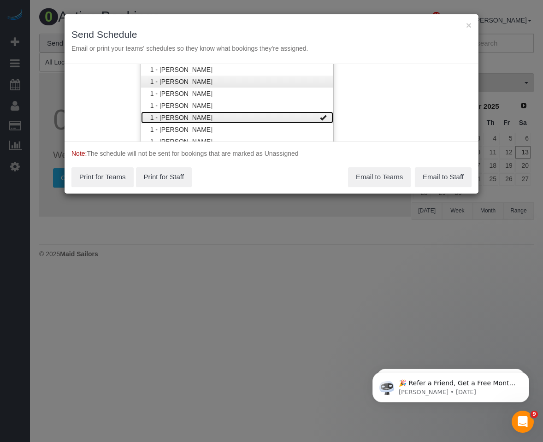
scroll to position [347, 0]
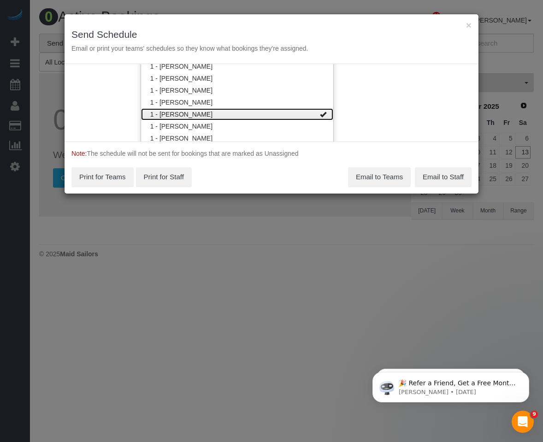
click at [208, 115] on link "1 - [PERSON_NAME]" at bounding box center [237, 114] width 192 height 12
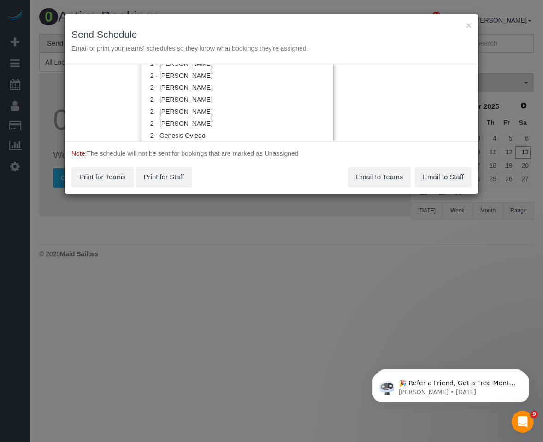
scroll to position [577, 0]
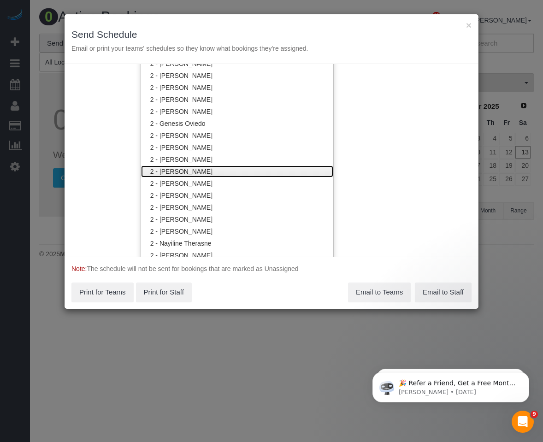
click at [179, 170] on link "2 - [PERSON_NAME]" at bounding box center [237, 171] width 192 height 12
click at [307, 281] on div "Note: The schedule will not be sent for bookings that are marked as Unassigned …" at bounding box center [272, 283] width 414 height 52
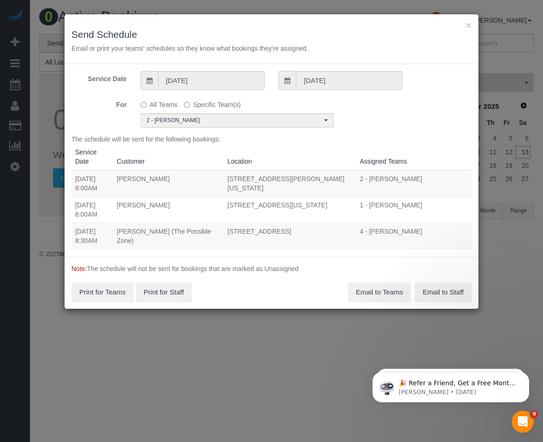
scroll to position [0, 0]
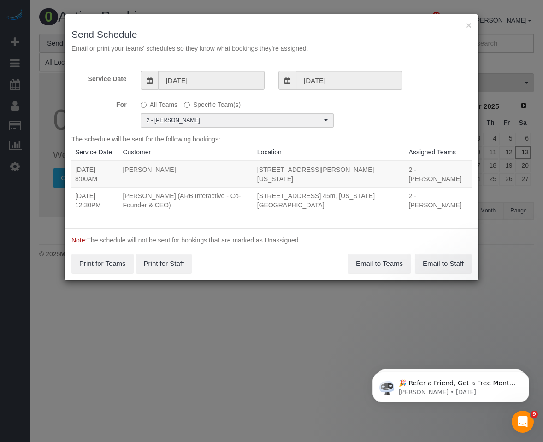
drag, startPoint x: 72, startPoint y: 200, endPoint x: 225, endPoint y: 221, distance: 154.1
click at [305, 203] on tr "09/13/2025 12:30PM Patrick Fechtmeyer (ARB Interactive - Co-Founder & CEO) 450 …" at bounding box center [271, 200] width 400 height 26
copy tr "09/13/2025 12:30PM Patrick Fechtmeyer (ARB Interactive - Co-Founder & CEO) 450 …"
click at [384, 266] on button "Email to Teams" at bounding box center [379, 263] width 63 height 19
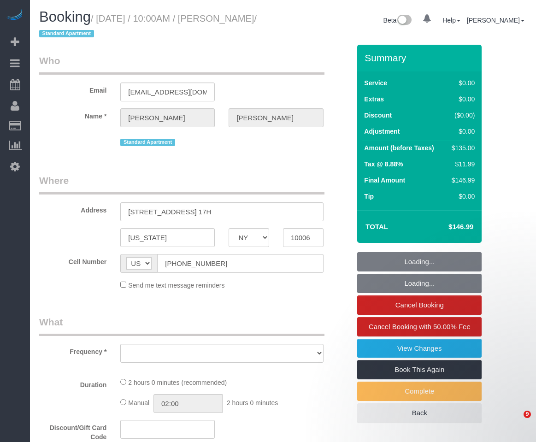
select select "NY"
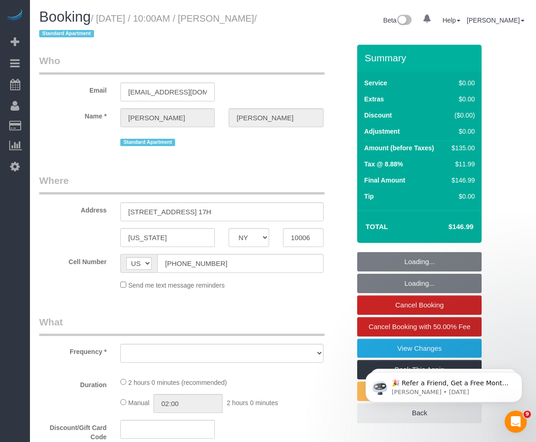
select select "1"
select select "number:89"
select select "number:90"
select select "number:15"
select select "number:5"
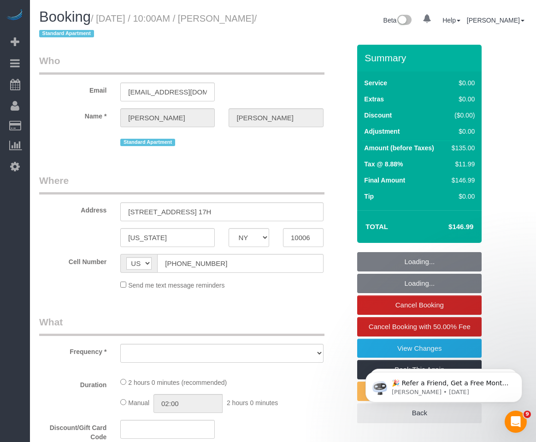
select select "number:21"
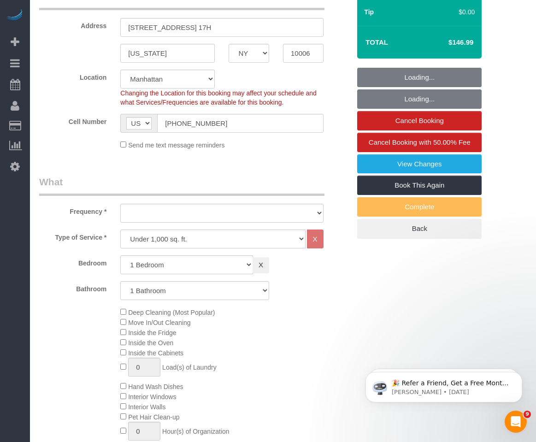
select select "string:stripe-pm_1K8o5e4VGloSiKo7dkcXdlWo"
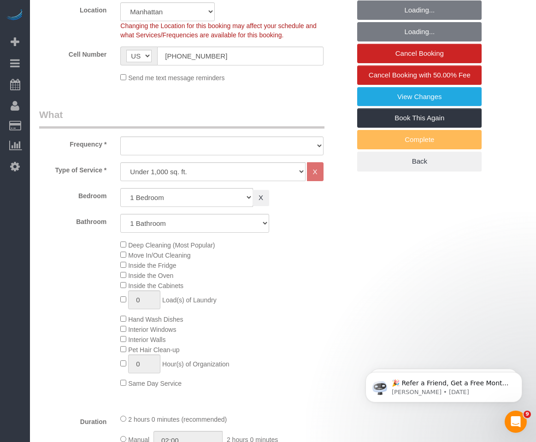
select select "object:1047"
select select "spot1"
select select "1"
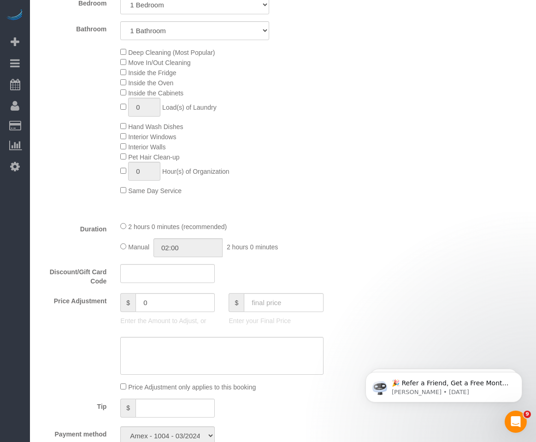
scroll to position [461, 0]
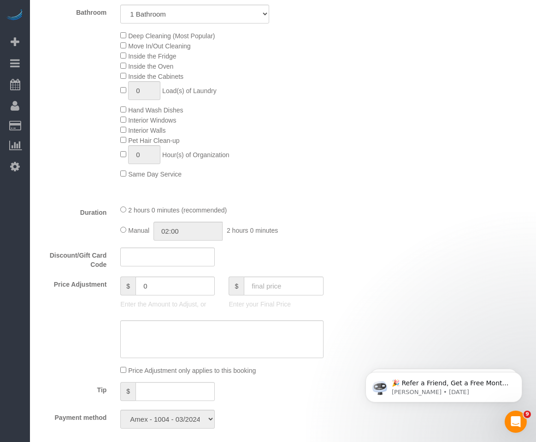
select select "object:1518"
drag, startPoint x: 158, startPoint y: 288, endPoint x: 73, endPoint y: 266, distance: 87.5
click at [75, 268] on fieldset "What Frequency * One Time Weekly (20% Off) - 20.00% Every 2 Weeks (15% Off) - 1…" at bounding box center [194, 167] width 311 height 537
type input "-20"
click at [210, 342] on textarea at bounding box center [221, 339] width 203 height 38
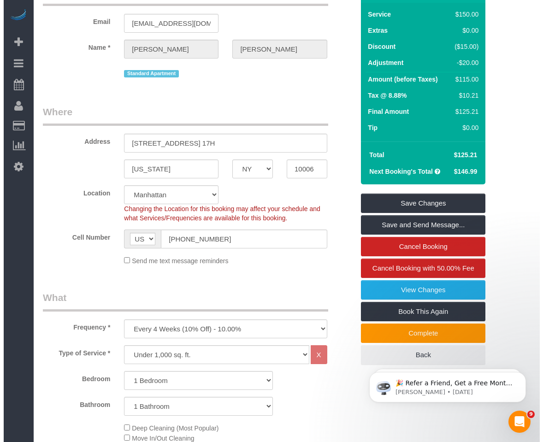
scroll to position [46, 0]
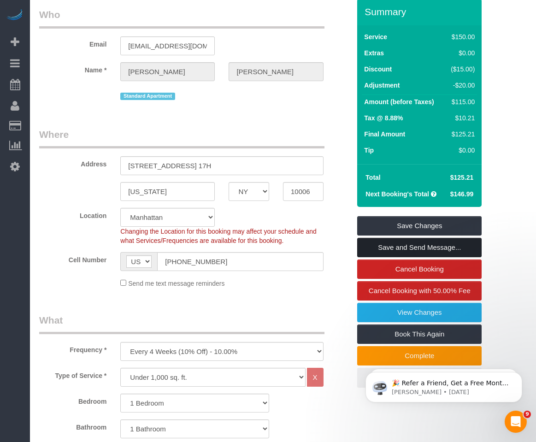
type textarea "Compensation for broken razor stand"
click at [386, 248] on link "Save and Send Message..." at bounding box center [419, 247] width 124 height 19
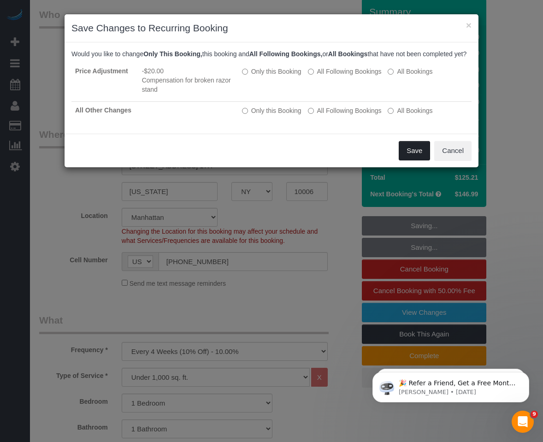
click at [411, 154] on button "Save" at bounding box center [414, 150] width 31 height 19
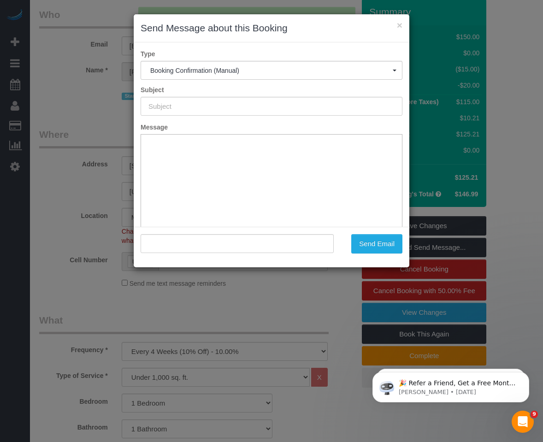
type input "Cleaning Confirmed for [DATE] 10:00am"
type input ""[PERSON_NAME]" <[EMAIL_ADDRESS][DOMAIN_NAME]>"
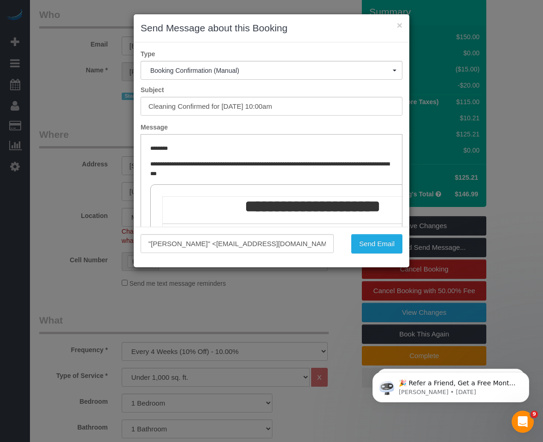
click at [338, 57] on label "Type" at bounding box center [272, 53] width 276 height 9
click at [372, 248] on button "Send Email" at bounding box center [376, 243] width 51 height 19
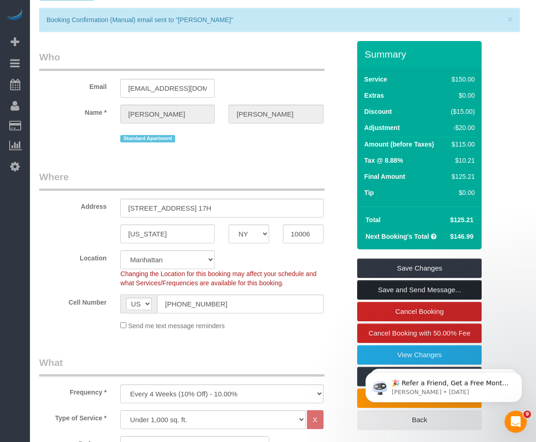
scroll to position [33, 0]
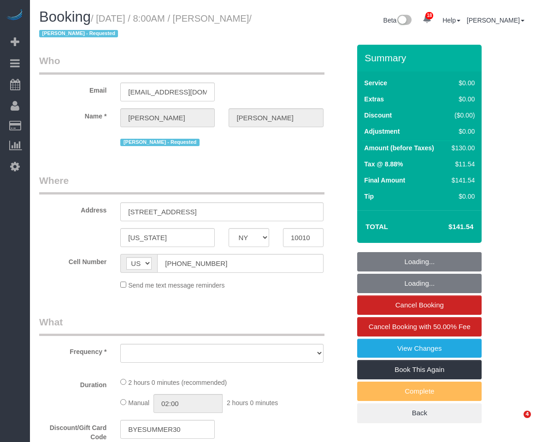
select select "NY"
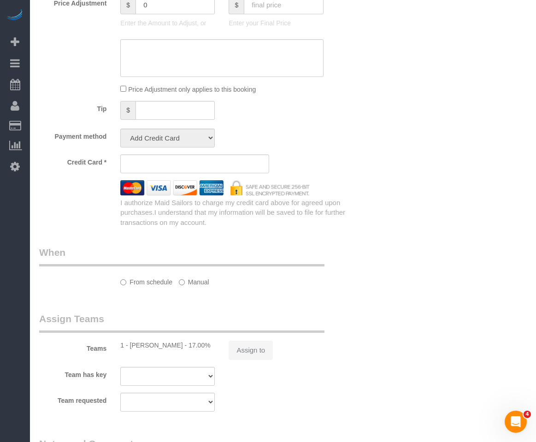
scroll to position [507, 0]
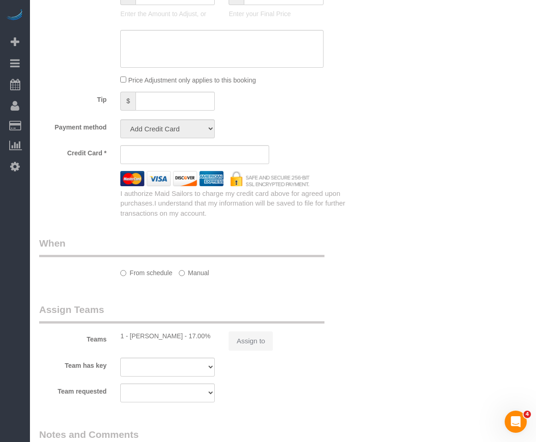
select select "object:942"
select select "spot1"
select select "number:56"
select select "number:71"
select select "number:15"
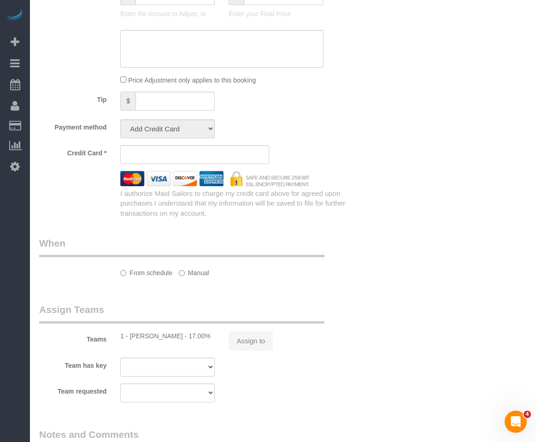
select select "number:5"
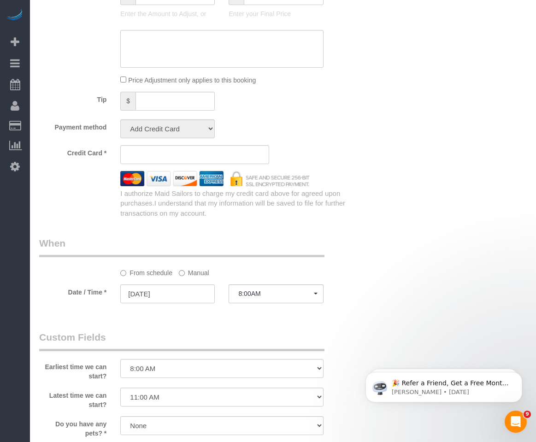
scroll to position [782, 0]
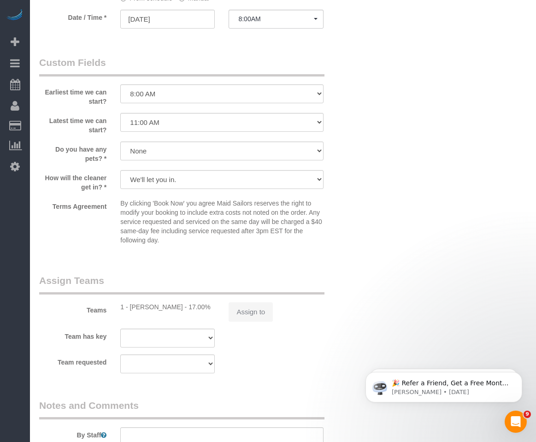
select select "string:stripe-pm_1RP3WH4VGloSiKo7ik8H14Fw"
select select "1"
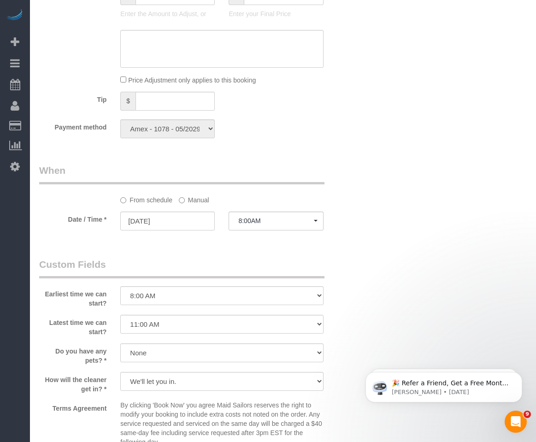
select select "1"
click at [182, 219] on input "[DATE]" at bounding box center [167, 221] width 95 height 19
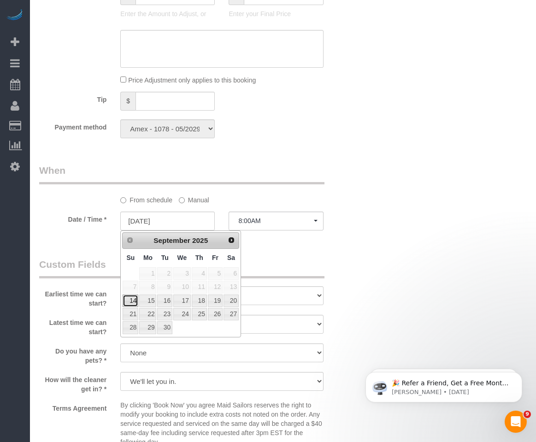
click at [131, 301] on link "14" at bounding box center [131, 301] width 16 height 12
type input "[DATE]"
select select "spot2"
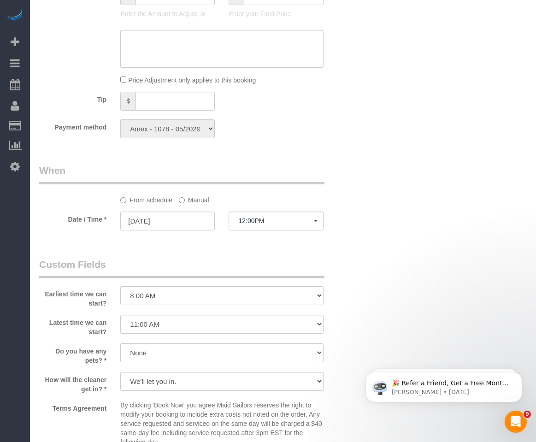
click at [265, 233] on fieldset "When From schedule Manual Date / Time * [DATE] 12:00PM [DATE] 8:00AM [DATE] 12:…" at bounding box center [194, 202] width 311 height 76
click at [275, 218] on span "12:00PM" at bounding box center [275, 220] width 75 height 7
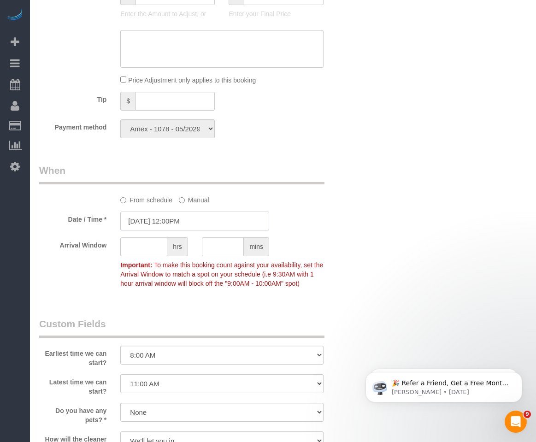
click at [195, 218] on input "[DATE] 12:00PM" at bounding box center [194, 221] width 149 height 19
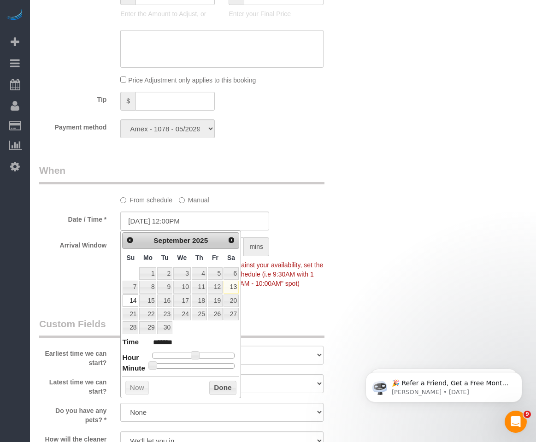
type input "[DATE] 8:00AM"
type input "******"
click at [180, 354] on div at bounding box center [193, 356] width 83 height 6
click at [217, 380] on div "Prev Next [DATE] Su Mo Tu We Th Fr Sa 1 2 3 4 5 6 7 8 9 10 11 12 13 14 15 16 17…" at bounding box center [180, 314] width 121 height 168
click at [223, 390] on button "Done" at bounding box center [222, 388] width 27 height 15
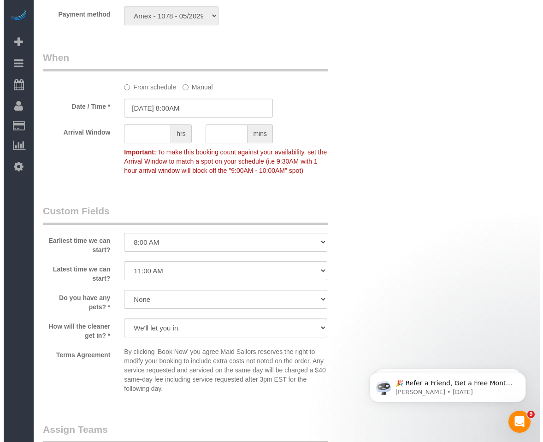
scroll to position [966, 0]
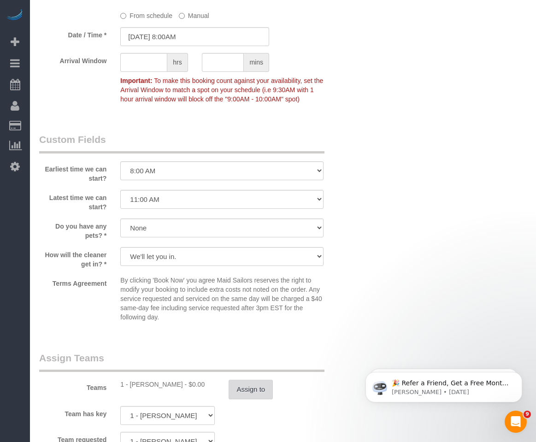
click at [244, 394] on button "Assign to" at bounding box center [251, 389] width 44 height 19
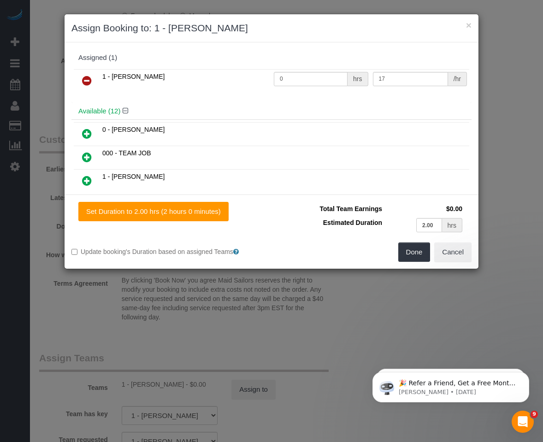
click at [85, 78] on icon at bounding box center [87, 80] width 10 height 11
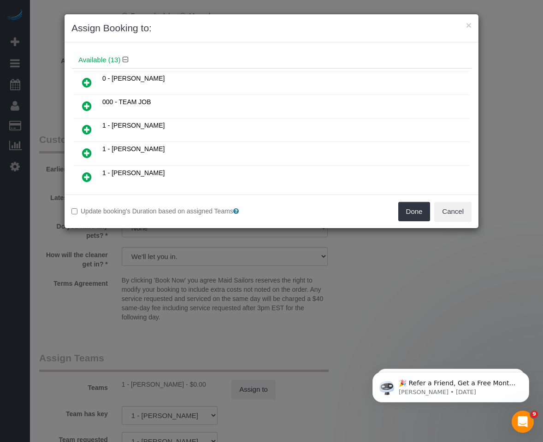
scroll to position [184, 0]
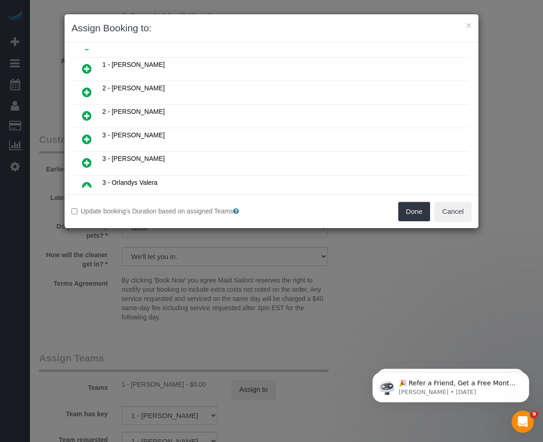
click at [92, 91] on link at bounding box center [87, 92] width 22 height 18
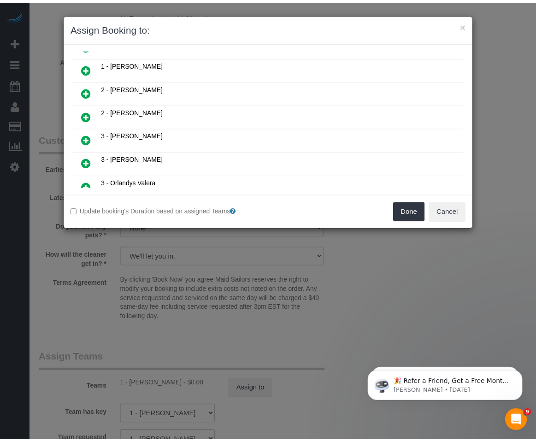
scroll to position [207, 0]
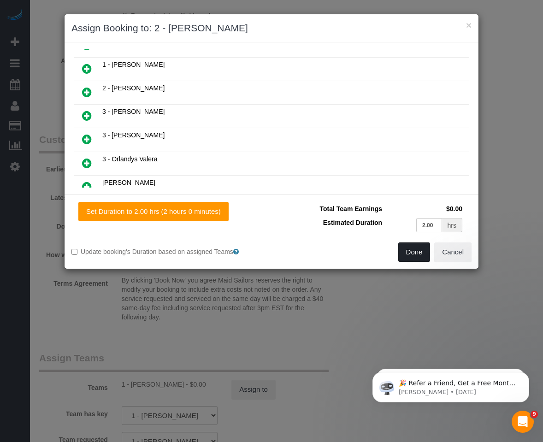
click at [416, 246] on button "Done" at bounding box center [414, 251] width 32 height 19
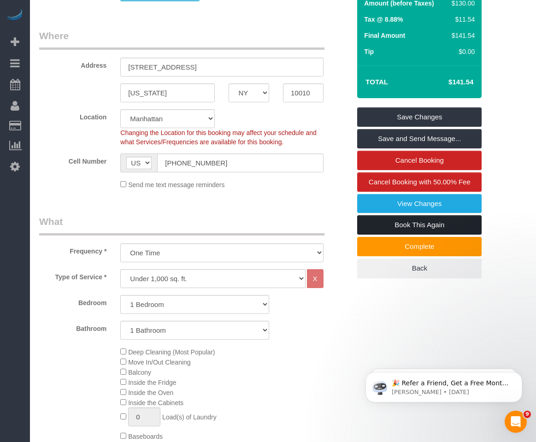
scroll to position [136, 0]
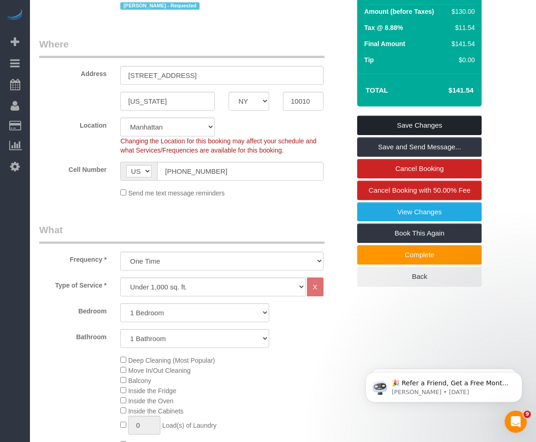
click at [409, 118] on link "Save Changes" at bounding box center [419, 125] width 124 height 19
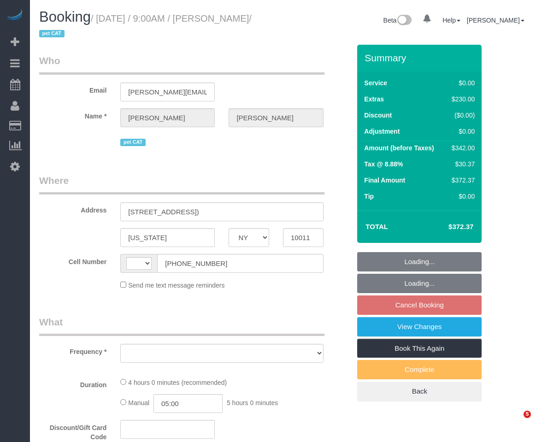
select select "NY"
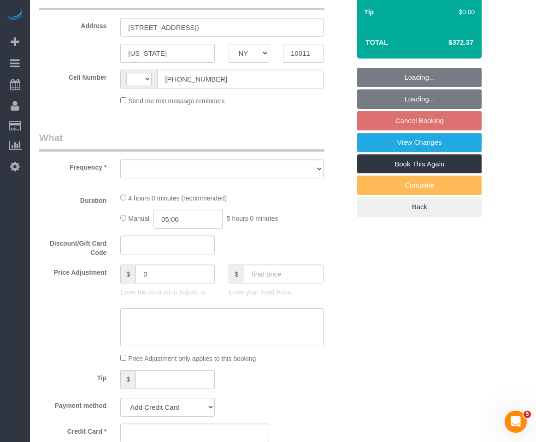
select select "string:[GEOGRAPHIC_DATA]"
select select "object:786"
select select "string:stripe-pm_1RwWWT4VGloSiKo7bbqZtHMW"
select select "spot2"
select select "number:89"
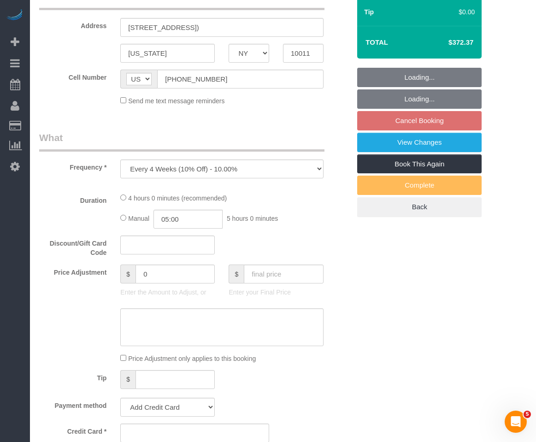
select select "number:70"
select select "number:14"
select select "number:6"
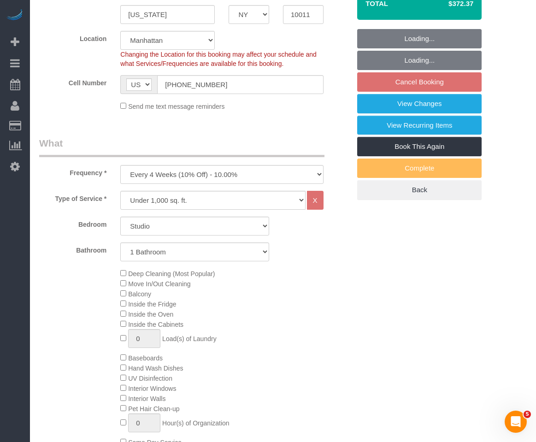
scroll to position [369, 0]
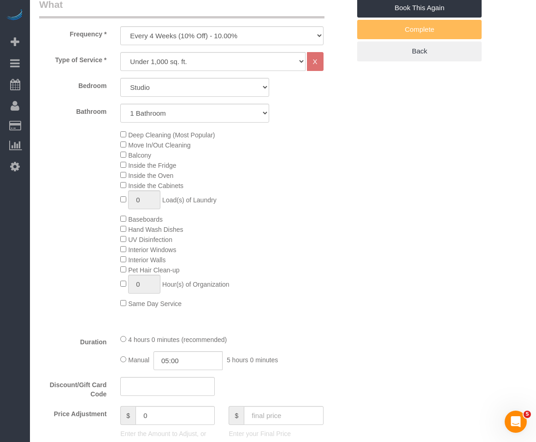
select select "object:1472"
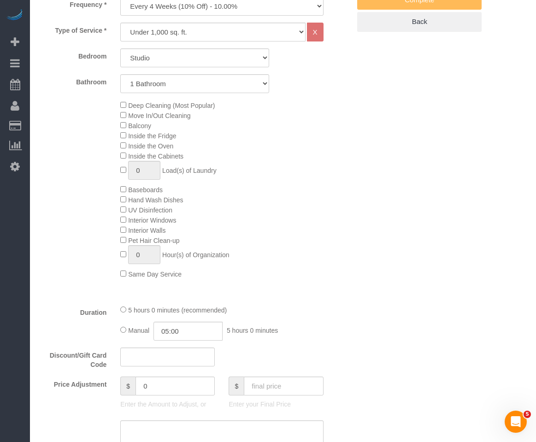
scroll to position [415, 0]
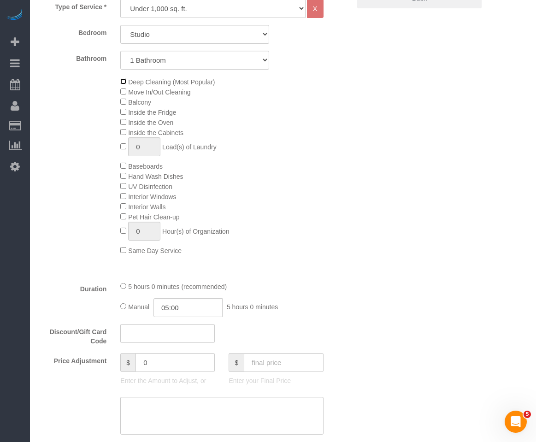
click at [126, 82] on span "Deep Cleaning (Most Popular)" at bounding box center [167, 81] width 95 height 7
click at [122, 292] on div "5 hours 0 minutes (recommended) Manual 05:00 5 hours 0 minutes" at bounding box center [221, 299] width 217 height 36
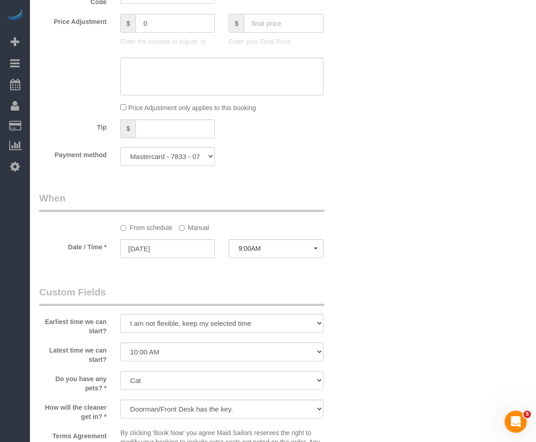
scroll to position [922, 0]
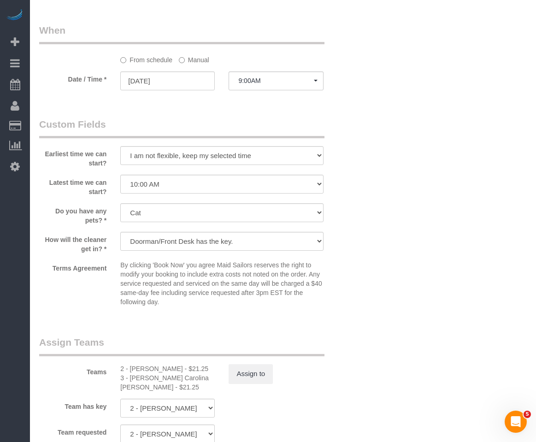
select select "spot62"
click at [259, 369] on button "Assign to" at bounding box center [251, 373] width 44 height 19
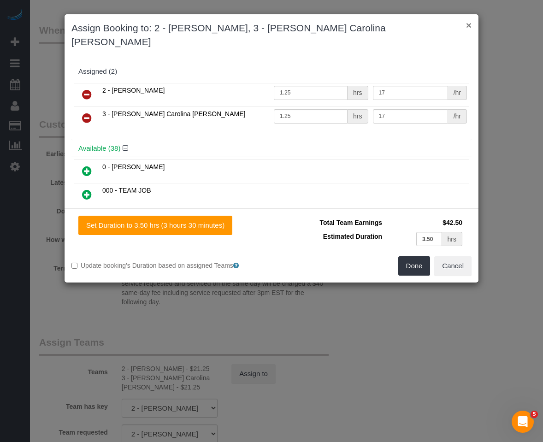
click at [468, 29] on button "×" at bounding box center [469, 25] width 6 height 10
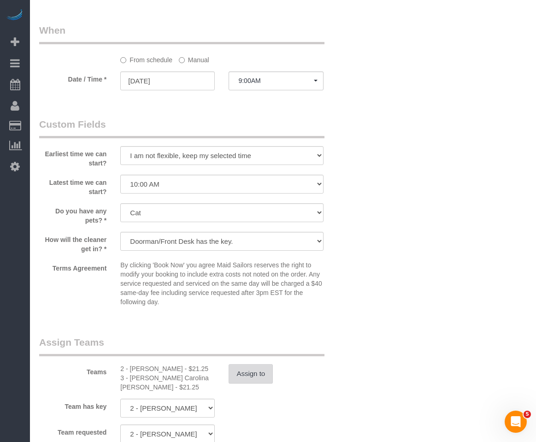
click at [261, 378] on button "Assign to" at bounding box center [251, 373] width 44 height 19
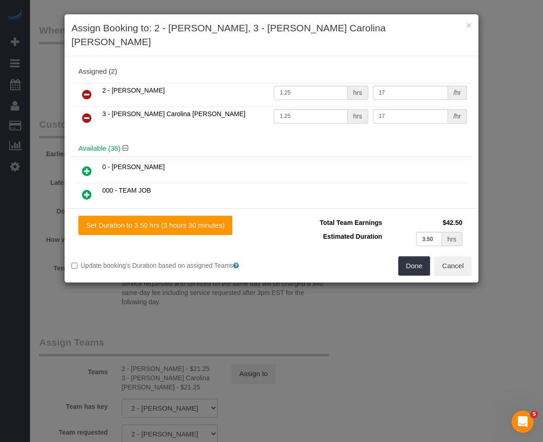
click at [88, 112] on icon at bounding box center [87, 117] width 10 height 11
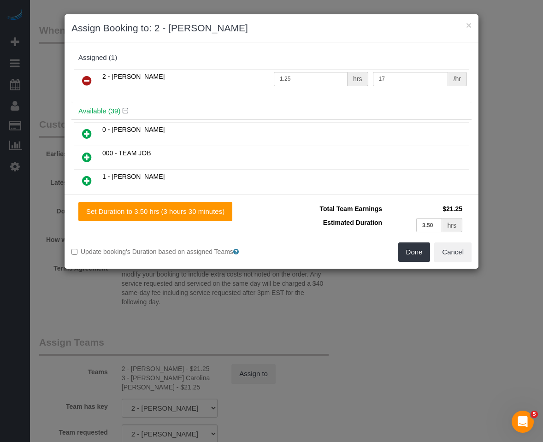
click at [83, 80] on icon at bounding box center [87, 80] width 10 height 11
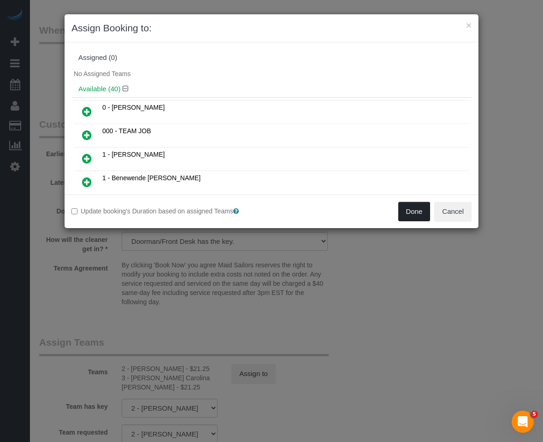
click at [402, 216] on button "Done" at bounding box center [414, 211] width 32 height 19
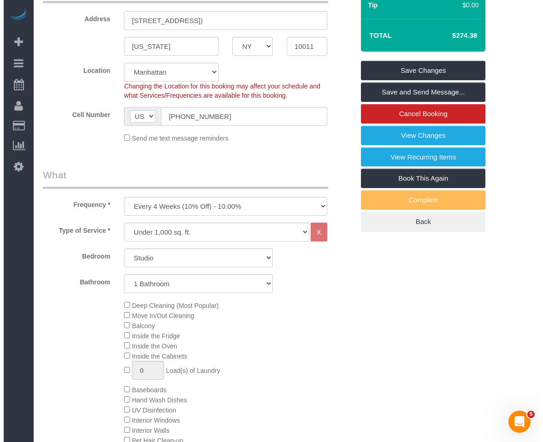
scroll to position [184, 0]
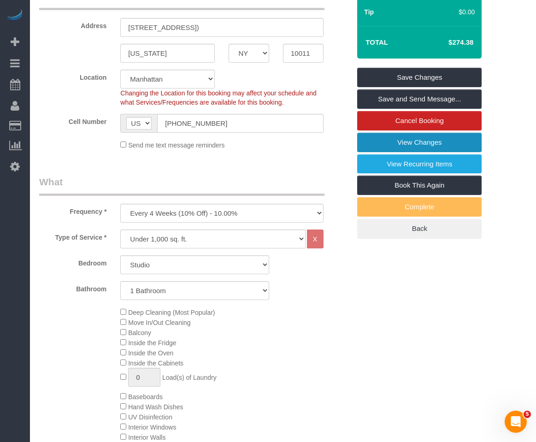
click at [412, 145] on link "View Changes" at bounding box center [419, 142] width 124 height 19
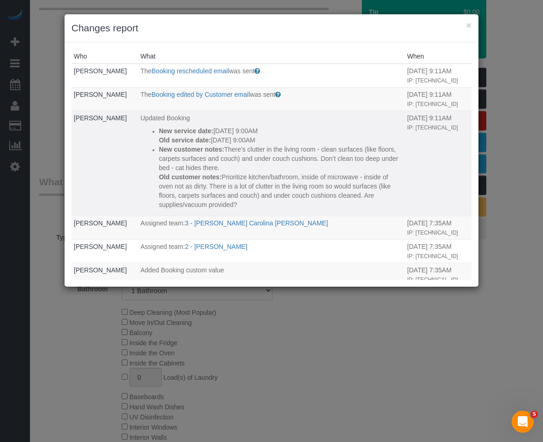
drag, startPoint x: 334, startPoint y: 190, endPoint x: 220, endPoint y: 172, distance: 115.3
click at [220, 172] on p "New customer notes: There’s clutter in the living room - clean surfaces (like f…" at bounding box center [281, 159] width 244 height 28
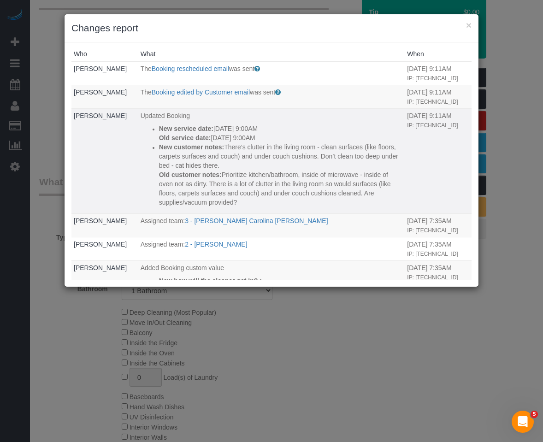
scroll to position [0, 0]
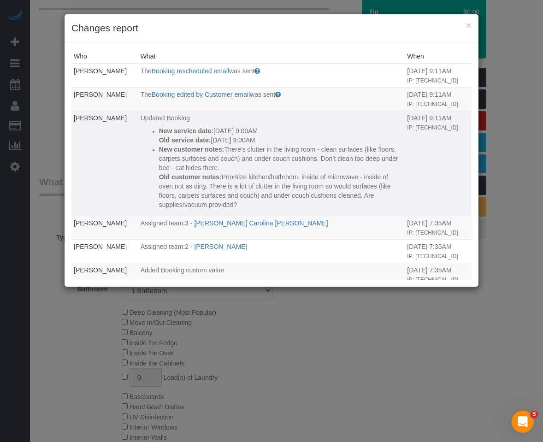
click at [405, 194] on td "[DATE] 9:11AM IP: [TECHNICAL_ID]" at bounding box center [438, 163] width 67 height 105
